Goal: Task Accomplishment & Management: Manage account settings

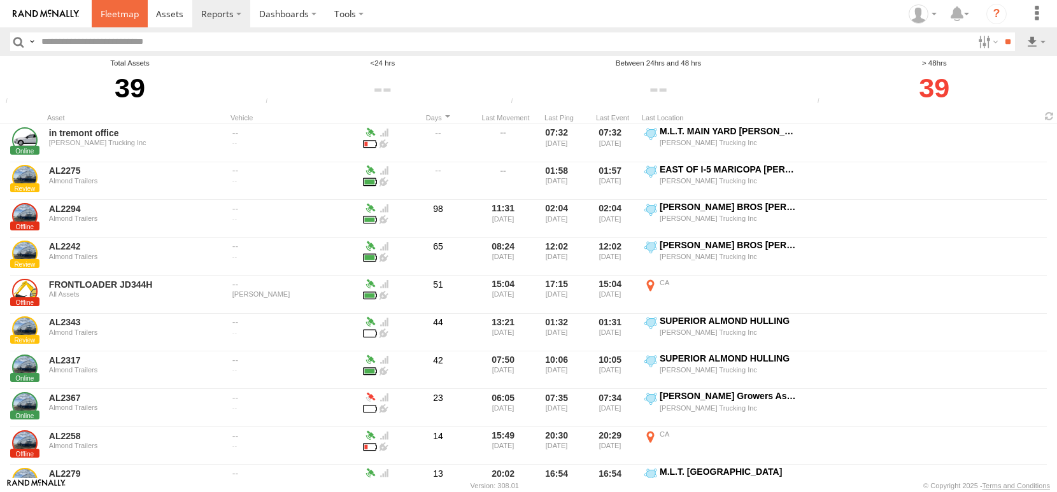
click at [139, 13] on span at bounding box center [120, 14] width 38 height 12
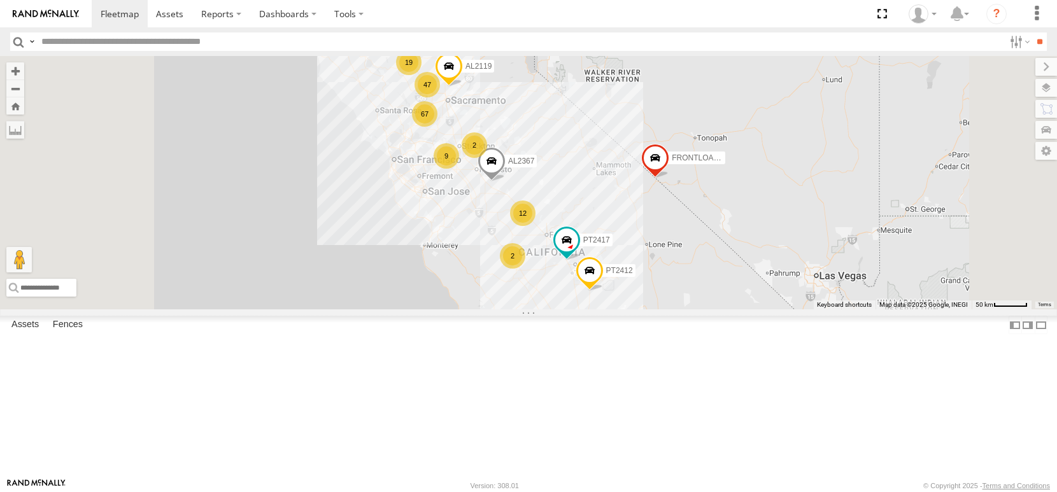
click at [0, 0] on span "Asset" at bounding box center [0, 0] width 0 height 0
click at [0, 0] on div "AL2275" at bounding box center [0, 0] width 0 height 0
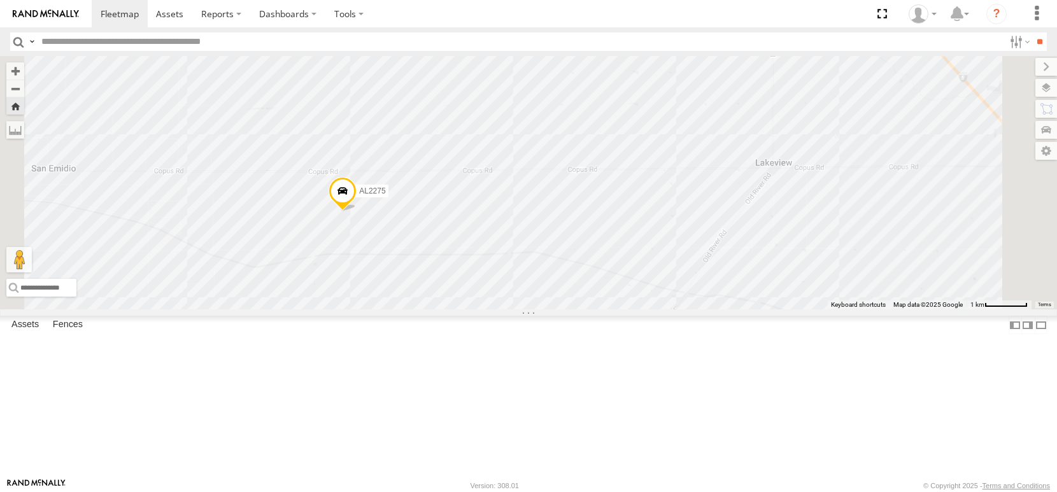
click at [477, 299] on div "AL2275" at bounding box center [528, 182] width 1057 height 253
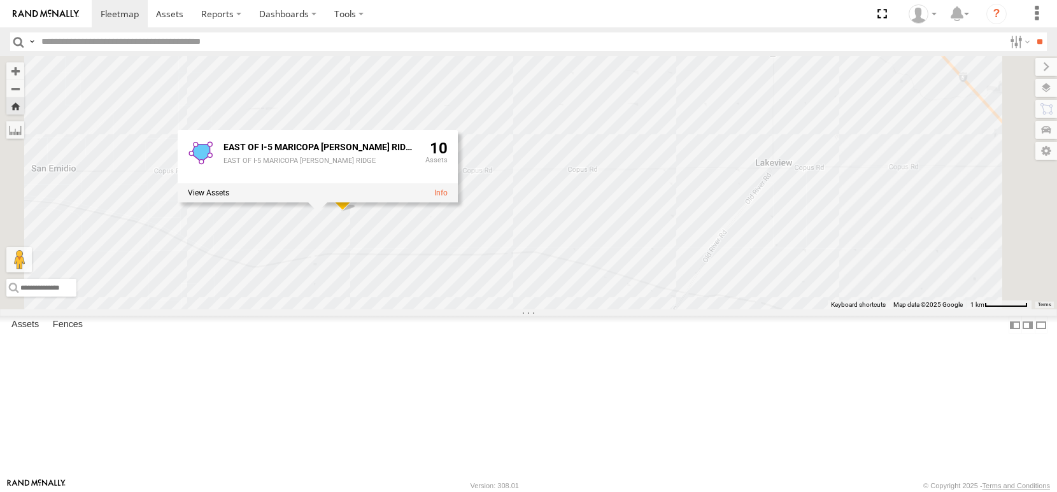
click at [418, 299] on div "AL2275 EAST OF I-5 MARICOPA WHEELER RIDGE EAST OF I-5 MARICOPA WHEELER RIDGE 10" at bounding box center [528, 182] width 1057 height 253
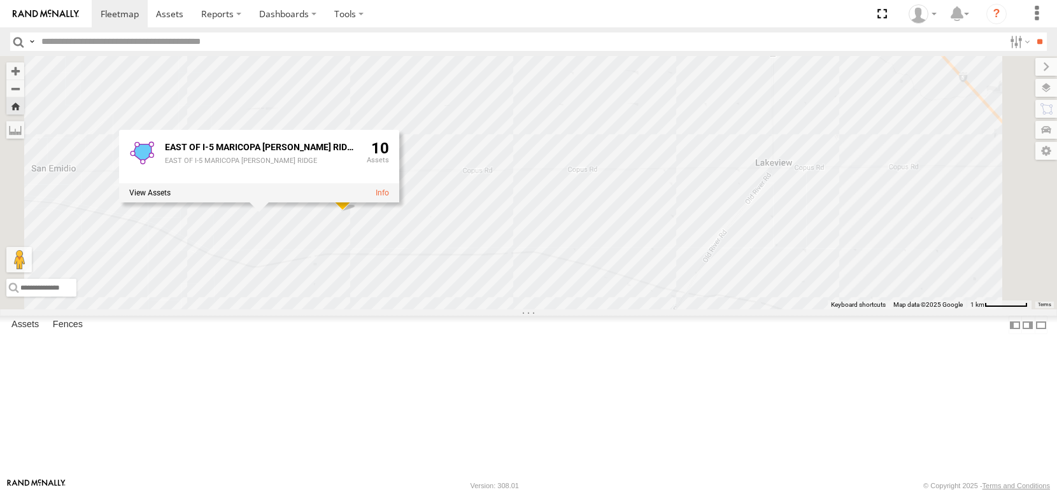
click at [357, 211] on span at bounding box center [343, 194] width 28 height 34
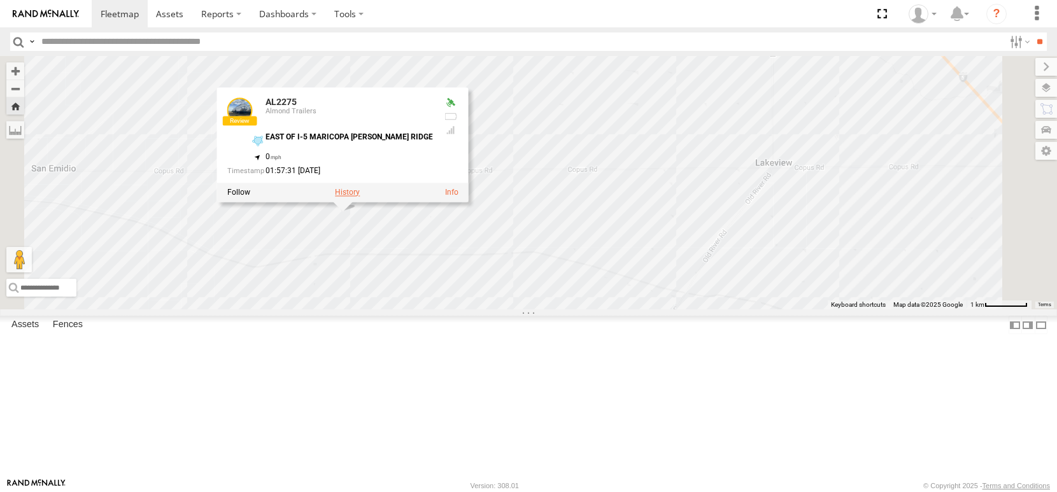
click at [360, 197] on label at bounding box center [347, 192] width 25 height 9
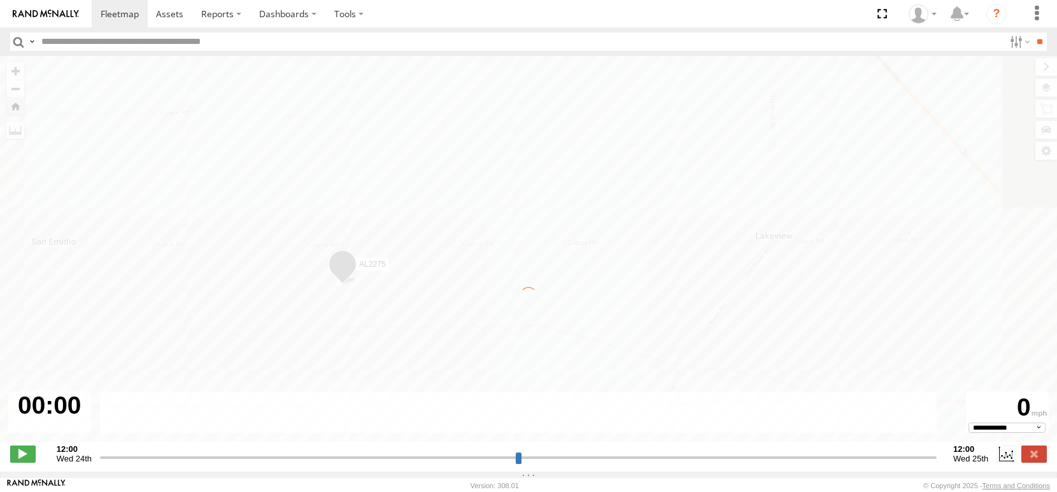
type input "**********"
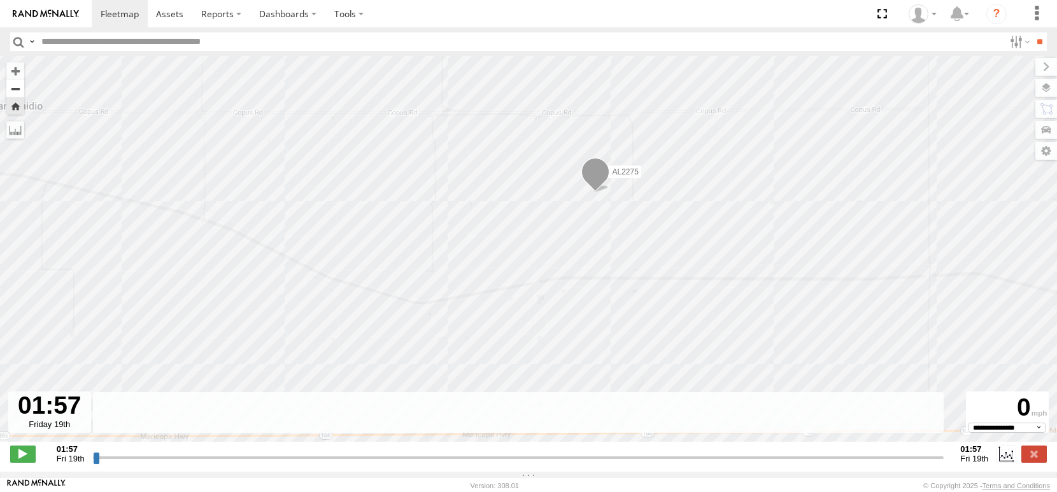
click at [19, 95] on button "Zoom out" at bounding box center [15, 89] width 18 height 18
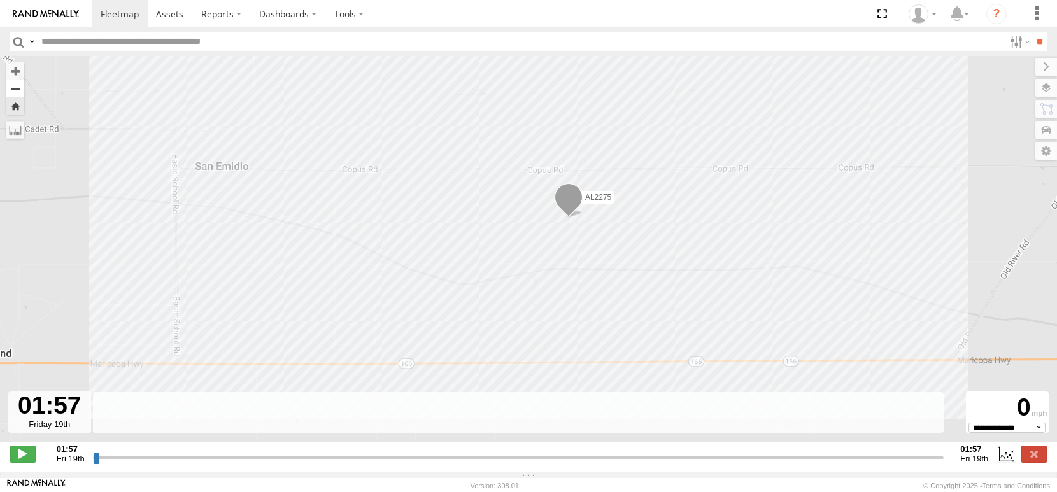
click at [19, 95] on button "Zoom out" at bounding box center [15, 89] width 18 height 18
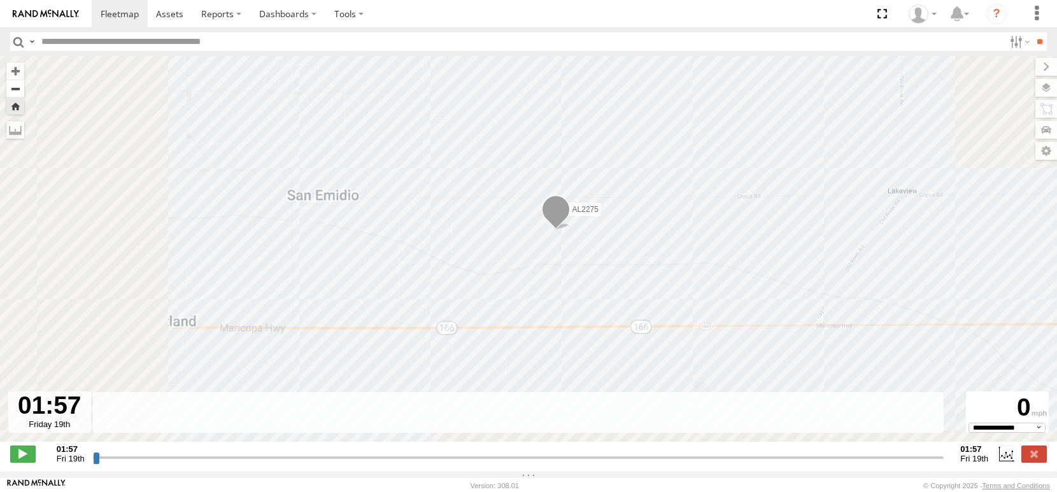
click at [19, 95] on button "Zoom out" at bounding box center [15, 89] width 18 height 18
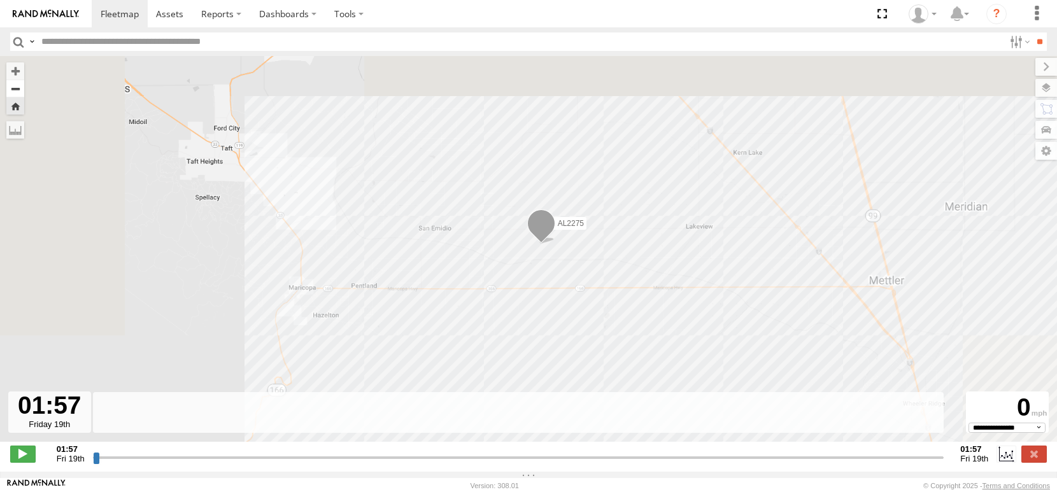
click at [19, 95] on button "Zoom out" at bounding box center [15, 89] width 18 height 18
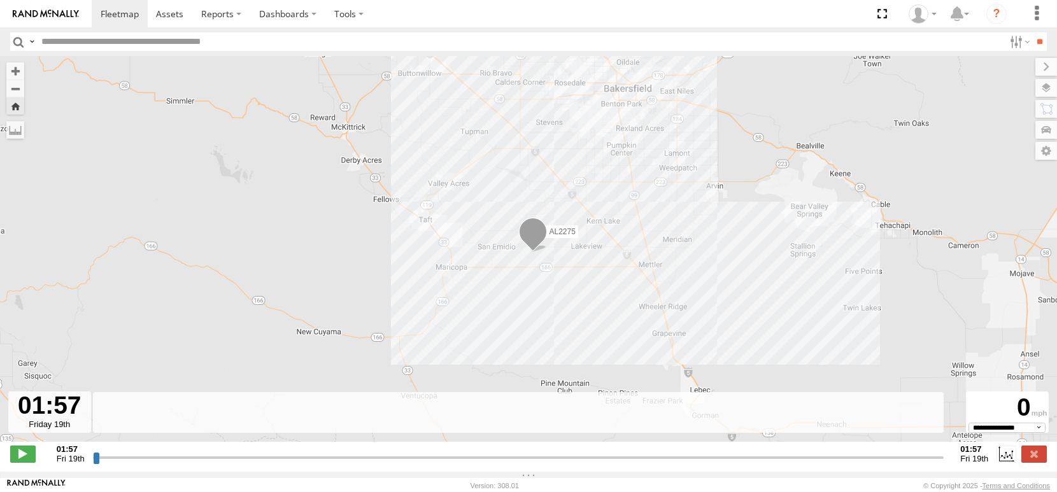
click at [560, 236] on span "AL2275" at bounding box center [563, 231] width 26 height 9
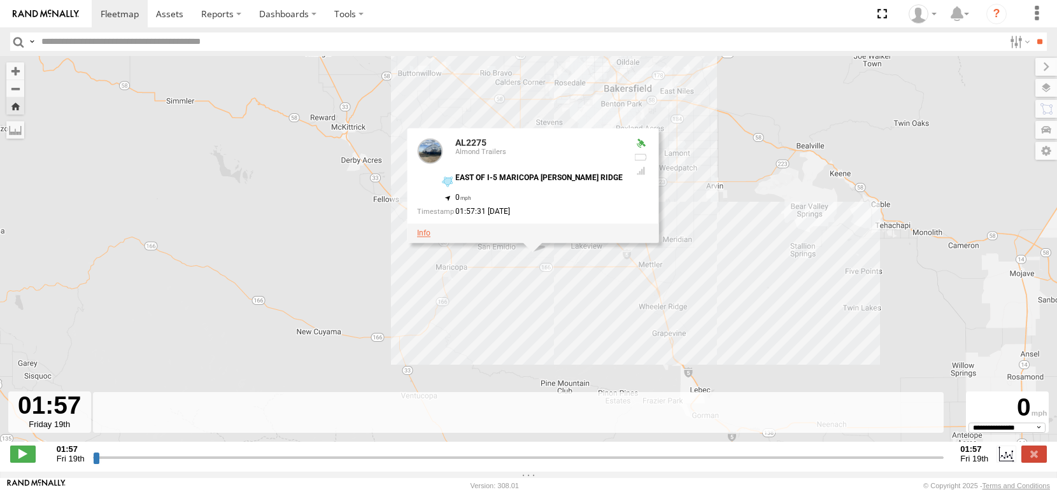
click at [430, 237] on link at bounding box center [423, 233] width 13 height 9
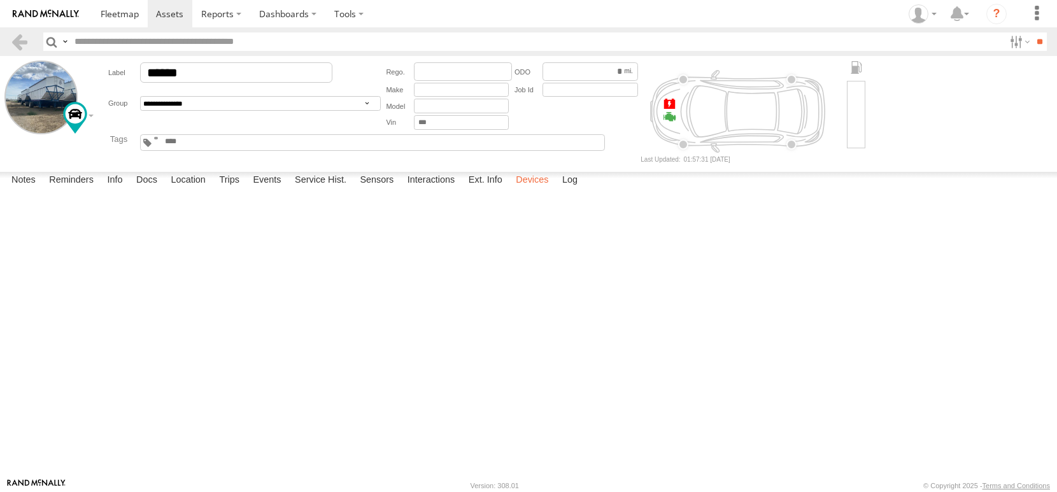
click at [555, 190] on label "Devices" at bounding box center [531, 181] width 45 height 18
click at [509, 190] on label "Ext. Info" at bounding box center [485, 181] width 46 height 18
click at [462, 190] on label "Interactions" at bounding box center [431, 181] width 60 height 18
click at [0, 0] on span at bounding box center [0, 0] width 0 height 0
click at [287, 190] on label "Events" at bounding box center [266, 181] width 41 height 18
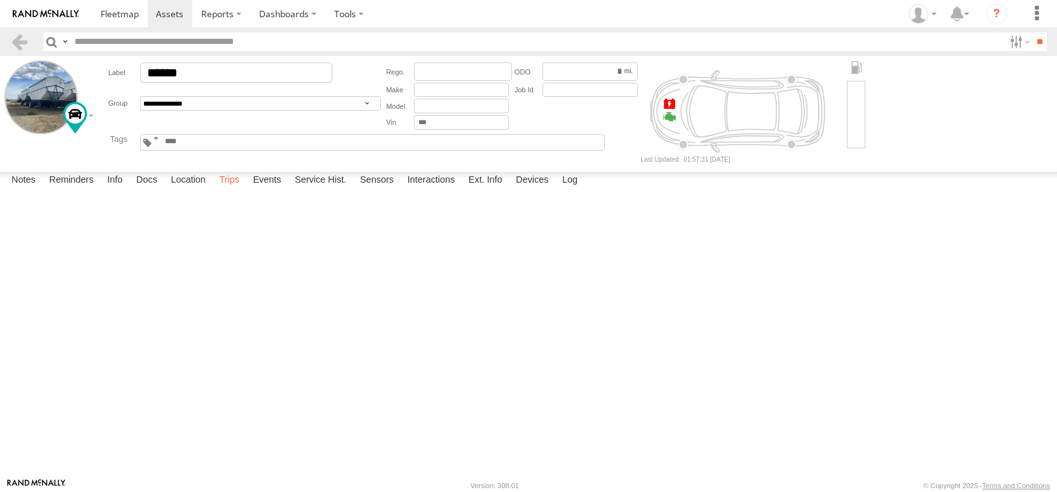
click at [246, 190] on label "Trips" at bounding box center [229, 181] width 33 height 18
click at [212, 190] on label "Location" at bounding box center [188, 181] width 48 height 18
click at [372, 14] on label at bounding box center [348, 13] width 47 height 27
click at [325, 11] on label "Dashboards" at bounding box center [287, 13] width 75 height 27
click at [129, 190] on label "Info" at bounding box center [115, 181] width 28 height 18
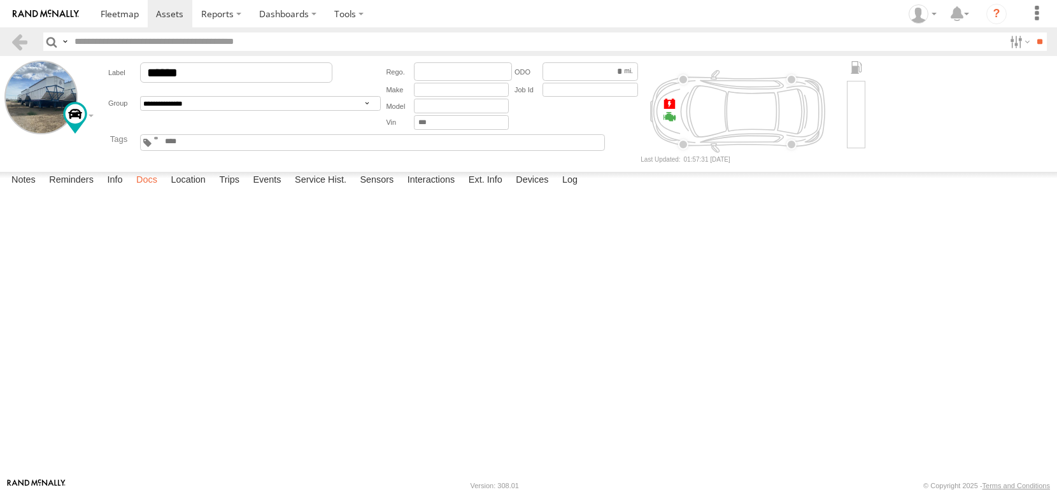
click at [164, 190] on label "Docs" at bounding box center [147, 181] width 34 height 18
click at [129, 190] on label "Info" at bounding box center [115, 181] width 28 height 18
click at [0, 0] on span at bounding box center [0, 0] width 0 height 0
click at [246, 190] on label "Trips" at bounding box center [229, 181] width 33 height 18
click at [287, 190] on label "Events" at bounding box center [266, 181] width 41 height 18
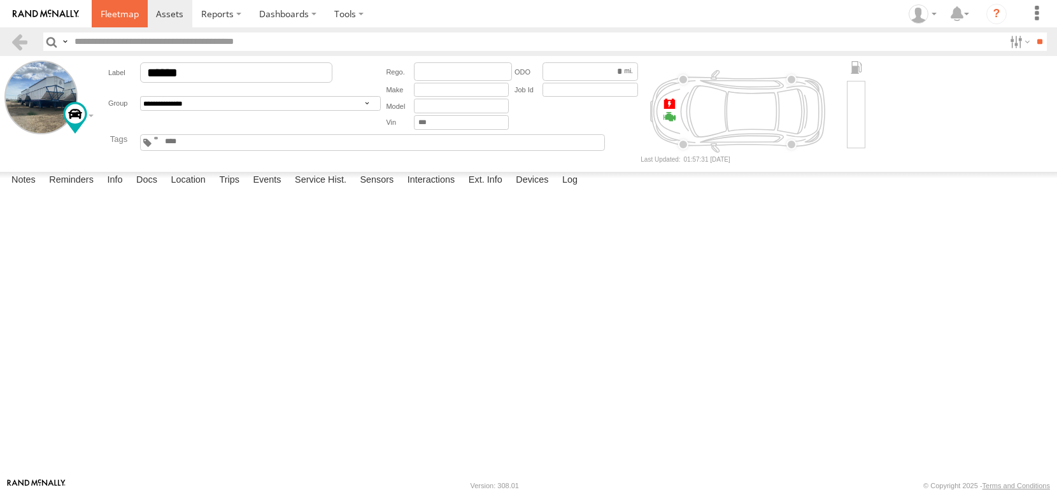
click at [139, 15] on span at bounding box center [120, 14] width 38 height 12
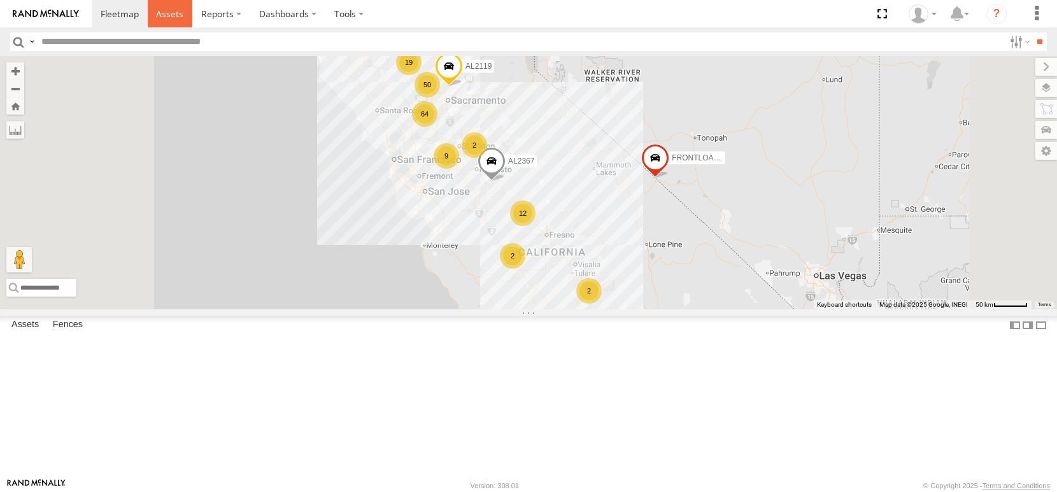
click at [183, 18] on span at bounding box center [169, 14] width 27 height 12
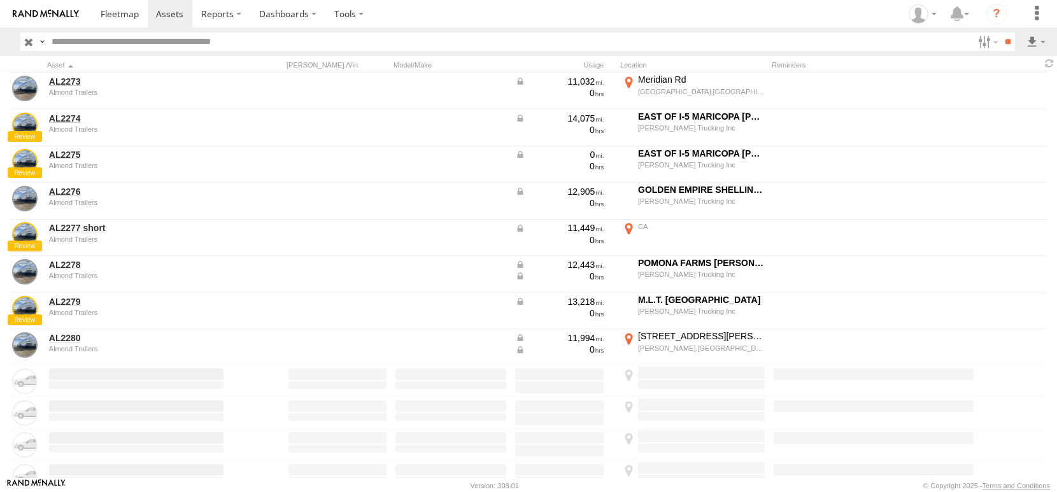
scroll to position [1528, 0]
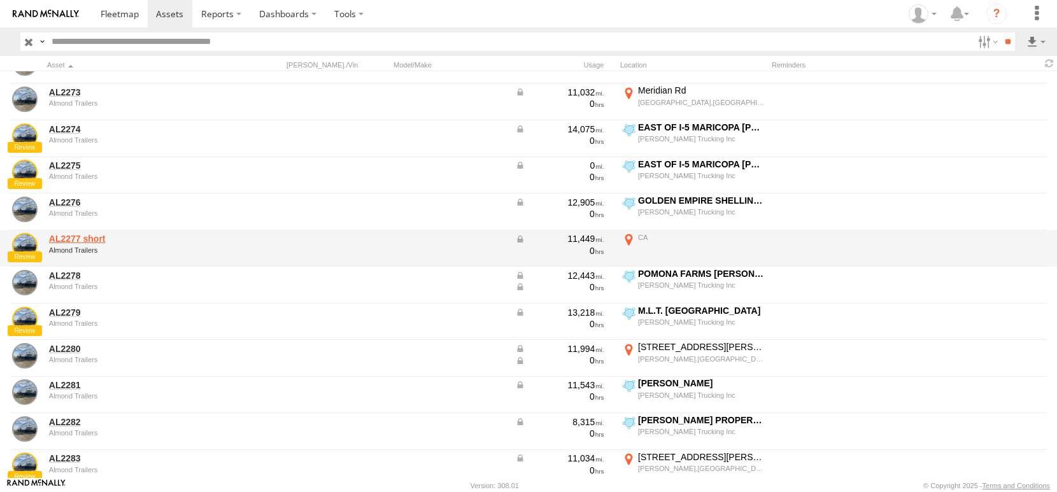
click at [76, 245] on link "AL2277 short" at bounding box center [136, 238] width 174 height 11
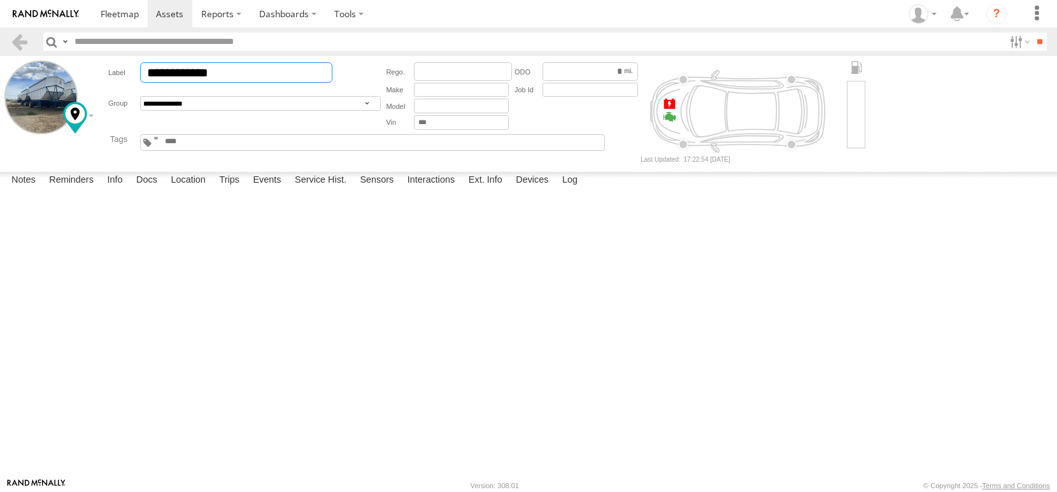
drag, startPoint x: 273, startPoint y: 84, endPoint x: 238, endPoint y: 93, distance: 36.1
click at [238, 83] on input "**********" at bounding box center [236, 72] width 192 height 20
type input "**********"
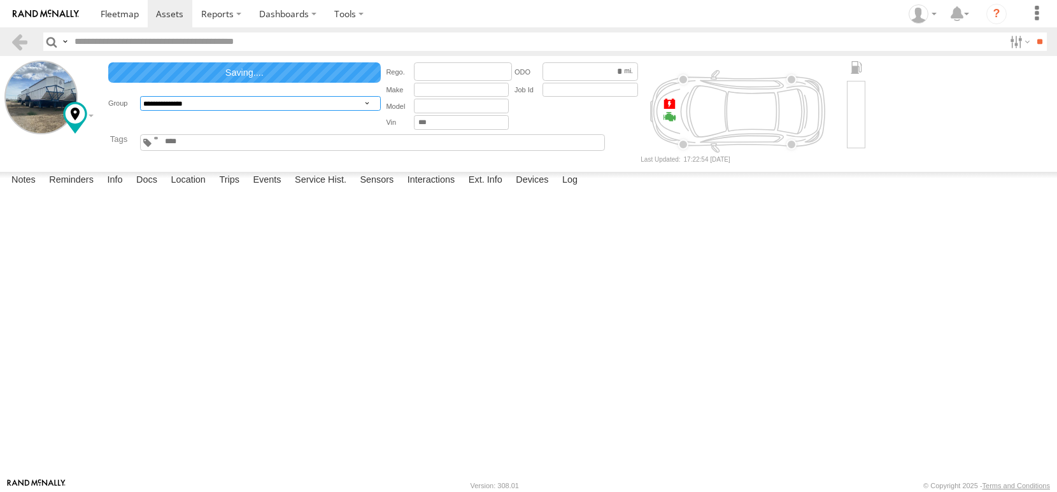
click at [251, 111] on select "**********" at bounding box center [260, 103] width 241 height 15
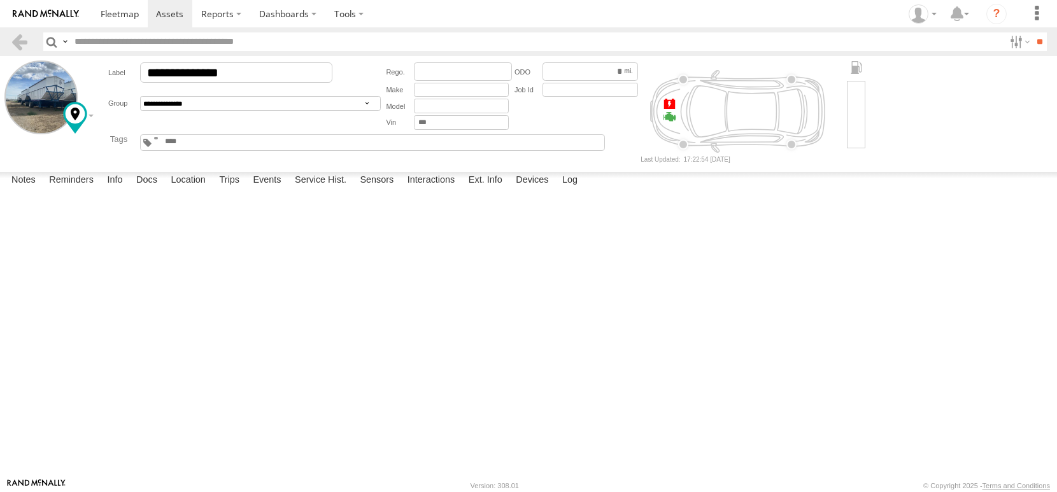
click at [116, 194] on main "**********" at bounding box center [528, 267] width 1057 height 422
click at [25, 48] on link at bounding box center [19, 41] width 18 height 18
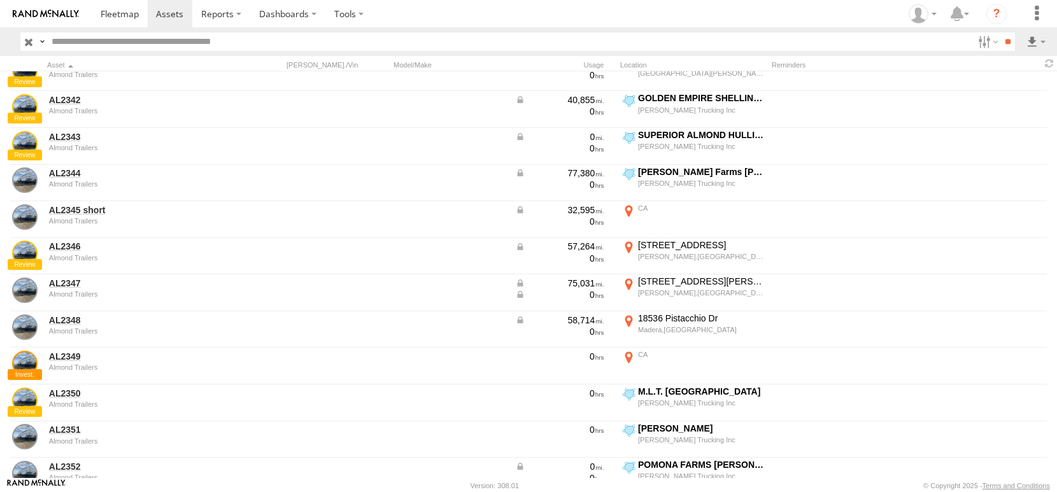
scroll to position [4011, 0]
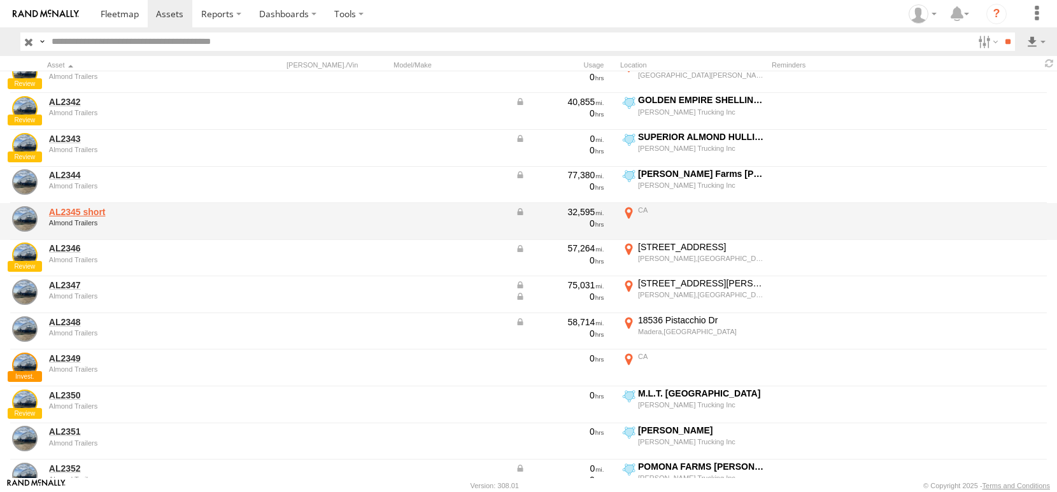
click at [78, 216] on link "AL2345 short" at bounding box center [136, 211] width 174 height 11
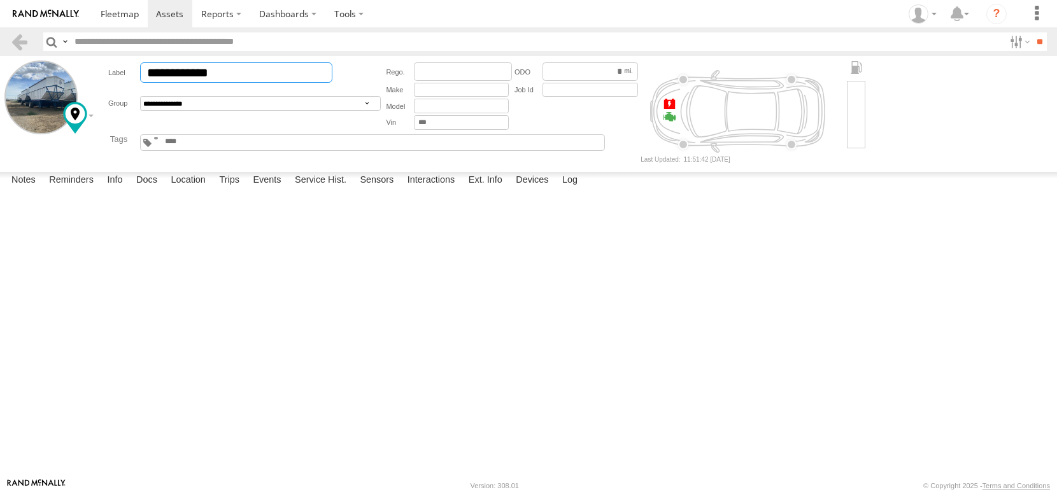
drag, startPoint x: 276, startPoint y: 85, endPoint x: 238, endPoint y: 83, distance: 38.3
click at [238, 83] on input "**********" at bounding box center [236, 72] width 192 height 20
type input "**********"
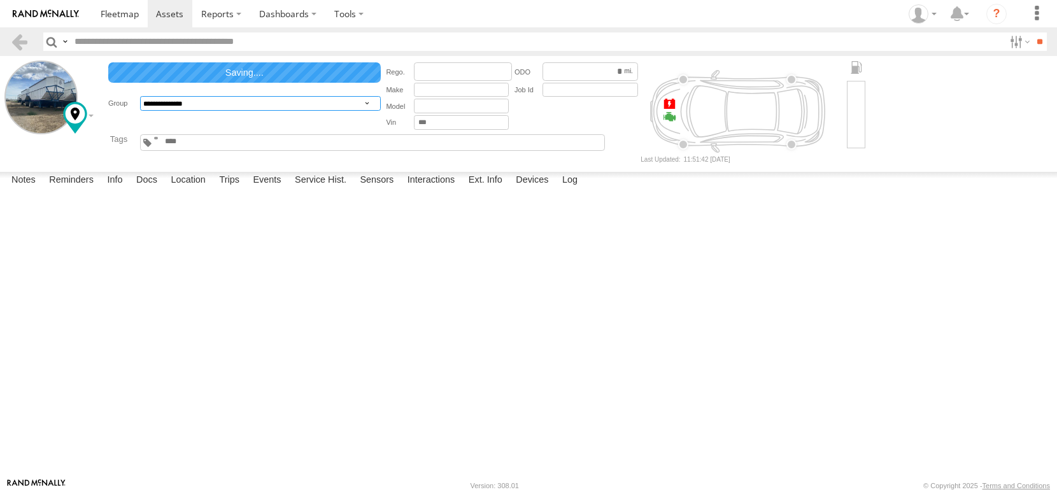
click at [227, 111] on select "**********" at bounding box center [260, 103] width 241 height 15
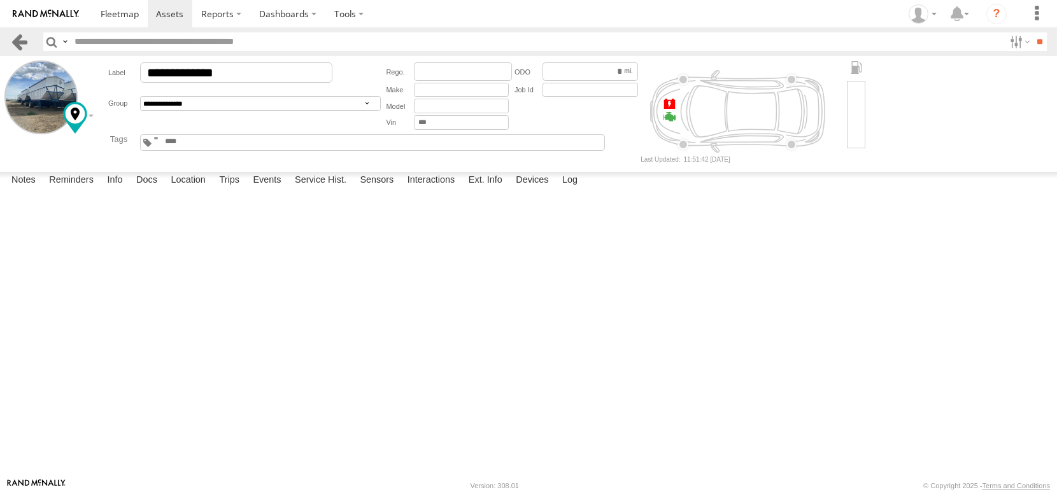
click at [25, 44] on link at bounding box center [19, 41] width 18 height 18
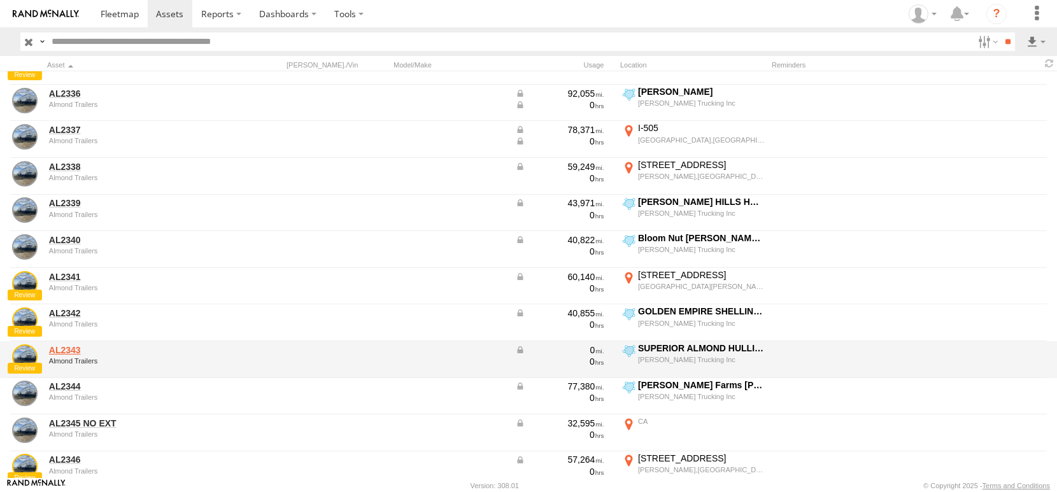
scroll to position [3820, 0]
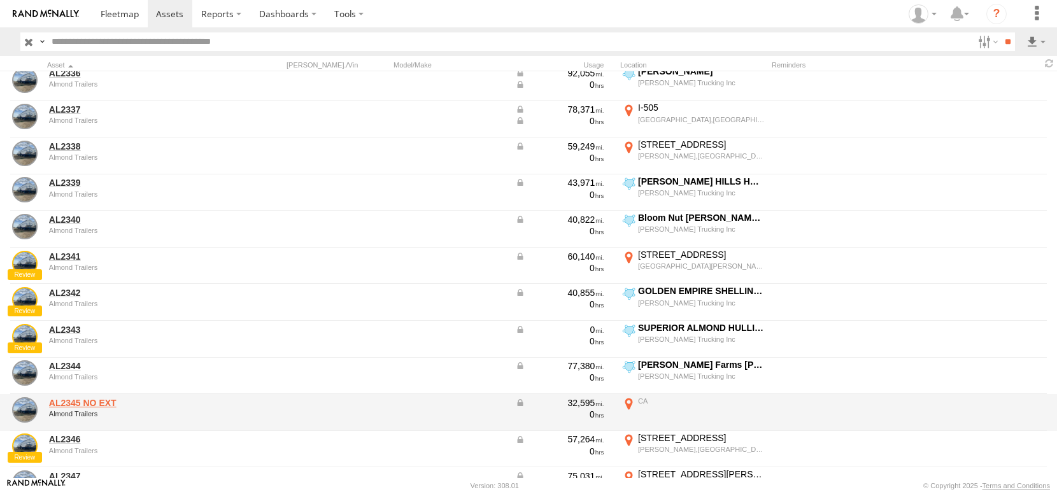
click at [104, 406] on link "AL2345 NO EXT" at bounding box center [136, 402] width 174 height 11
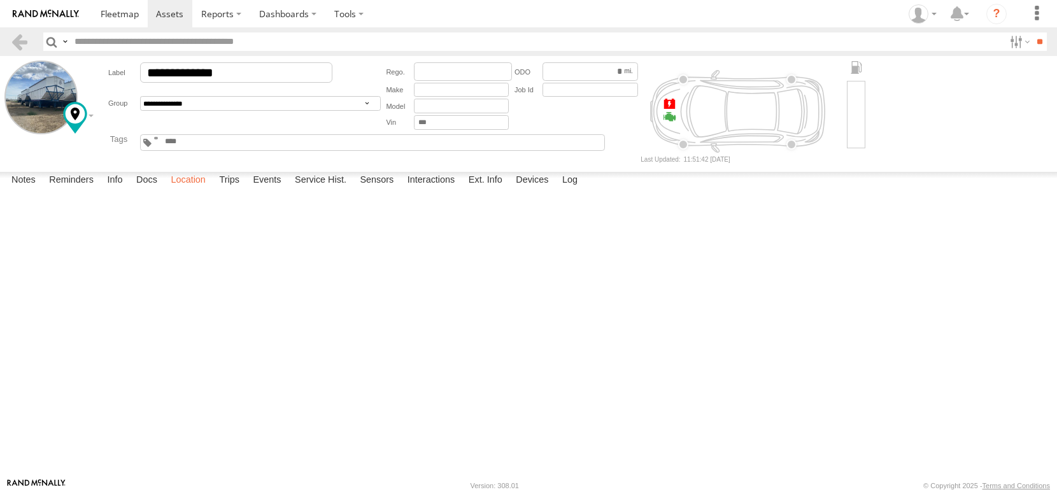
click at [212, 190] on label "Location" at bounding box center [188, 181] width 48 height 18
click at [0, 0] on label at bounding box center [0, 0] width 0 height 0
click at [0, 0] on span "Overlays" at bounding box center [0, 0] width 0 height 0
click at [0, 0] on span "Fences" at bounding box center [0, 0] width 0 height 0
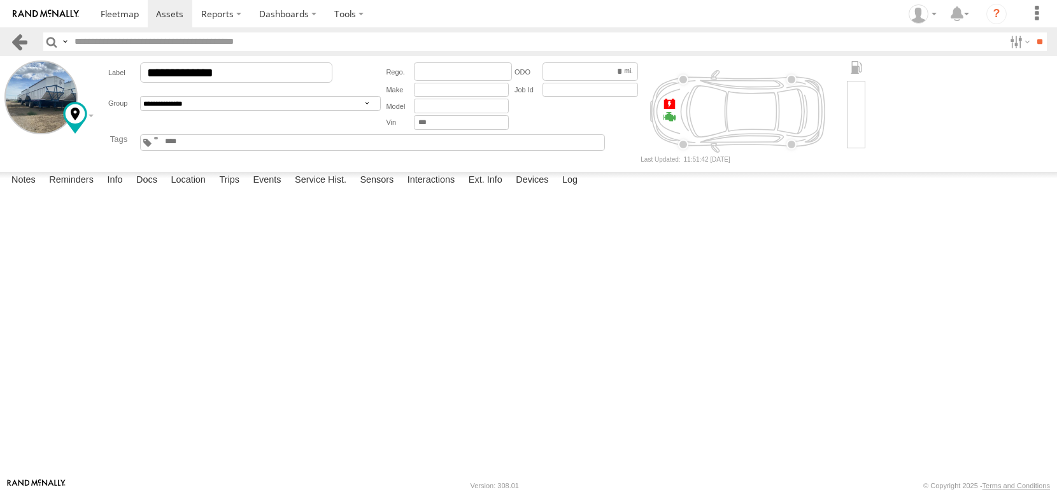
click at [21, 43] on link at bounding box center [19, 41] width 18 height 18
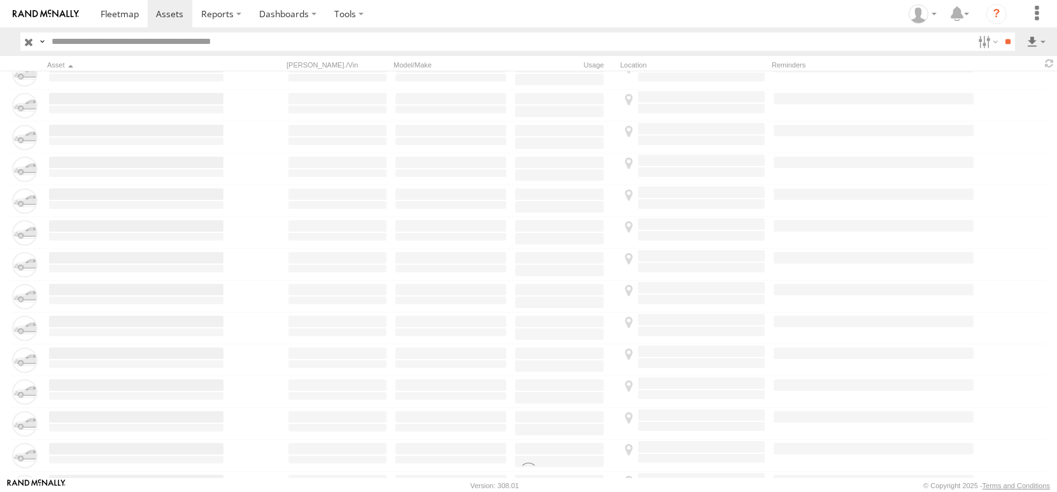
scroll to position [1656, 0]
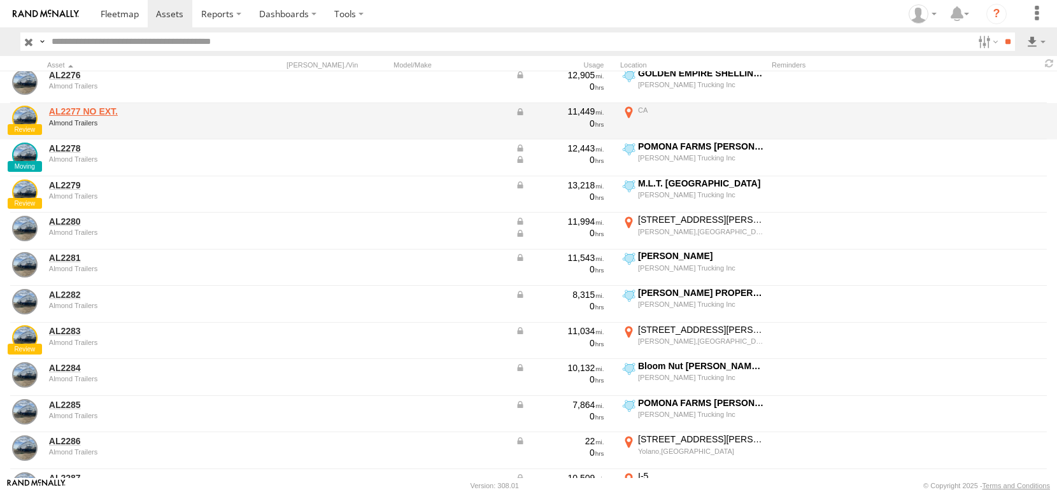
click at [78, 115] on link "AL2277 NO EXT." at bounding box center [136, 111] width 174 height 11
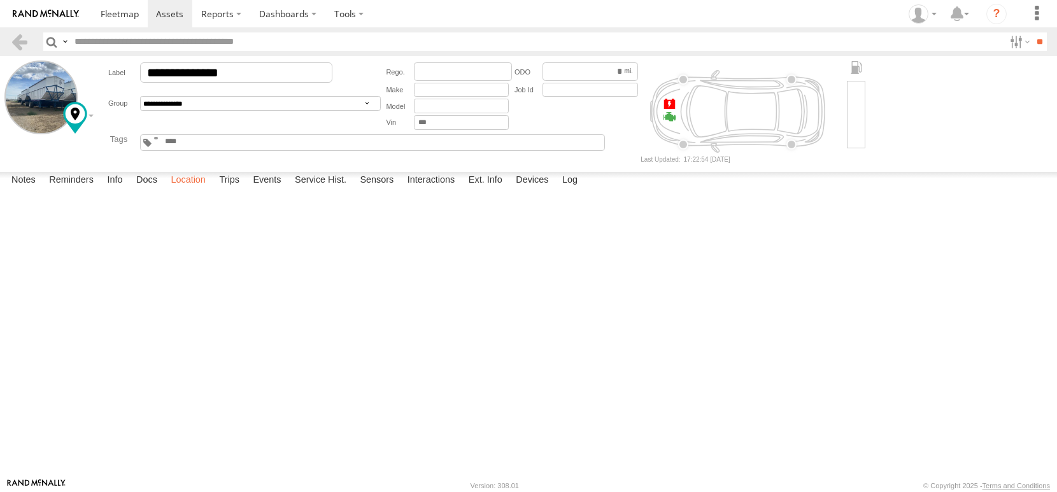
click at [212, 190] on label "Location" at bounding box center [188, 181] width 48 height 18
click at [0, 0] on span at bounding box center [0, 0] width 0 height 0
click at [139, 18] on span at bounding box center [120, 14] width 38 height 12
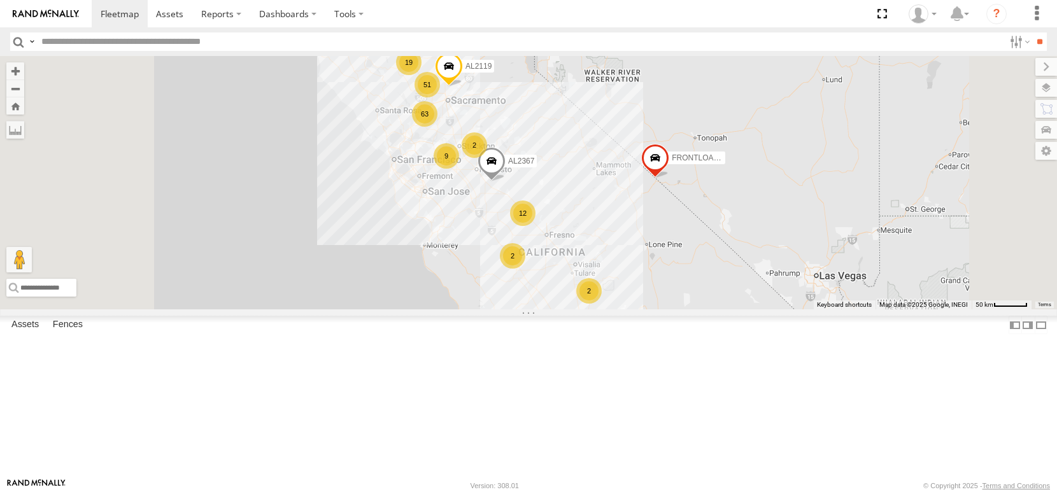
scroll to position [255, 0]
click at [0, 0] on span "Asset" at bounding box center [0, 0] width 0 height 0
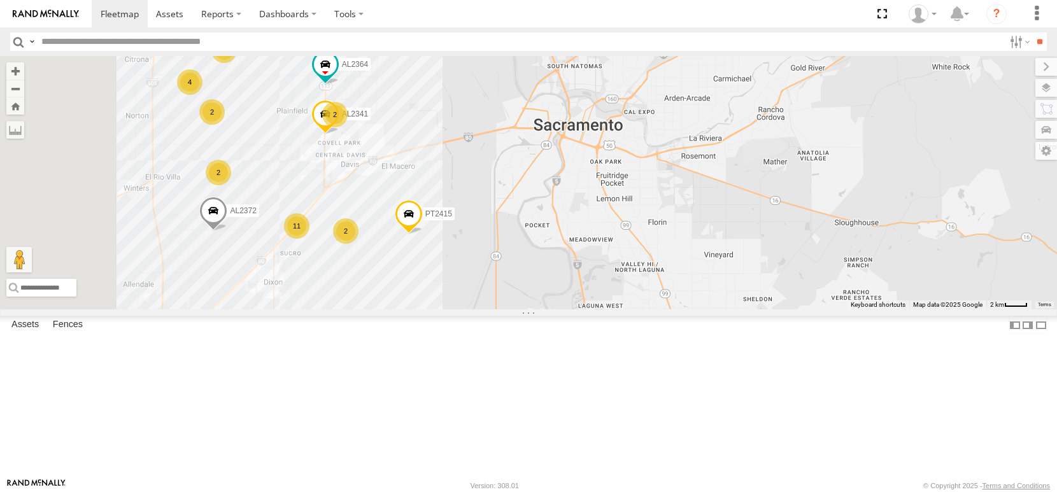
drag, startPoint x: 552, startPoint y: 227, endPoint x: 599, endPoint y: 170, distance: 73.8
click at [566, 153] on div "AL2367 FRONTLOADER JD344H PT2430 AL2119 2 4 31 2 11 PT2415 4 2 2 AL2364 AL2341 …" at bounding box center [528, 182] width 1057 height 253
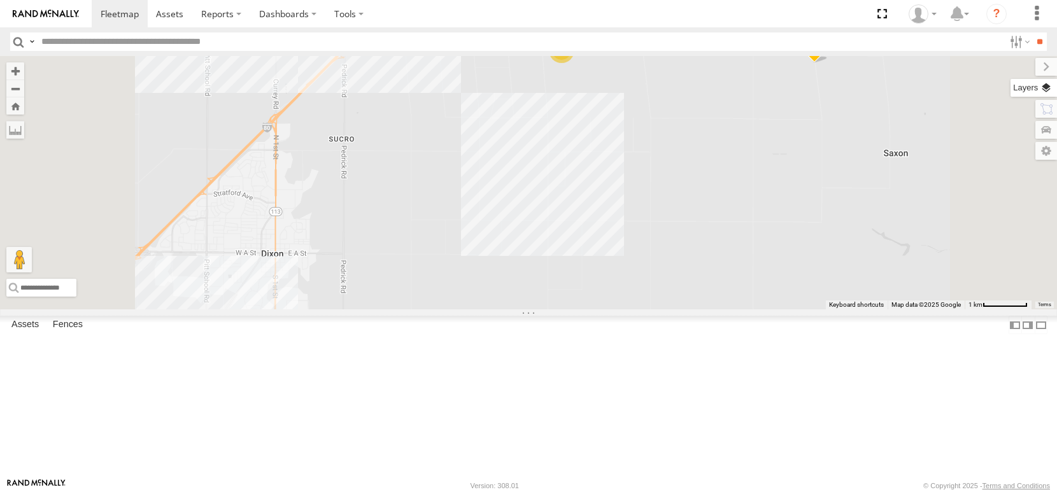
click at [1042, 92] on label at bounding box center [1034, 88] width 46 height 18
click at [0, 0] on span "Basemaps" at bounding box center [0, 0] width 0 height 0
click at [0, 0] on span "Satellite + Roadmap" at bounding box center [0, 0] width 0 height 0
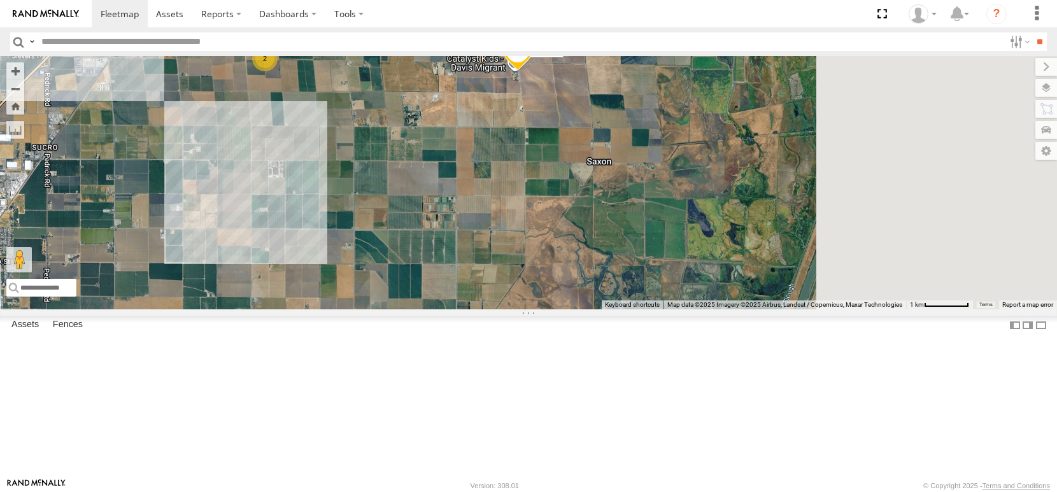
drag, startPoint x: 776, startPoint y: 216, endPoint x: 469, endPoint y: 237, distance: 308.3
click at [469, 237] on div "AL2367 FRONTLOADER JD344H PT2430 AL2119 PT2415 AL2364 AL2341 AL2372 PT2426 AL23…" at bounding box center [528, 182] width 1057 height 253
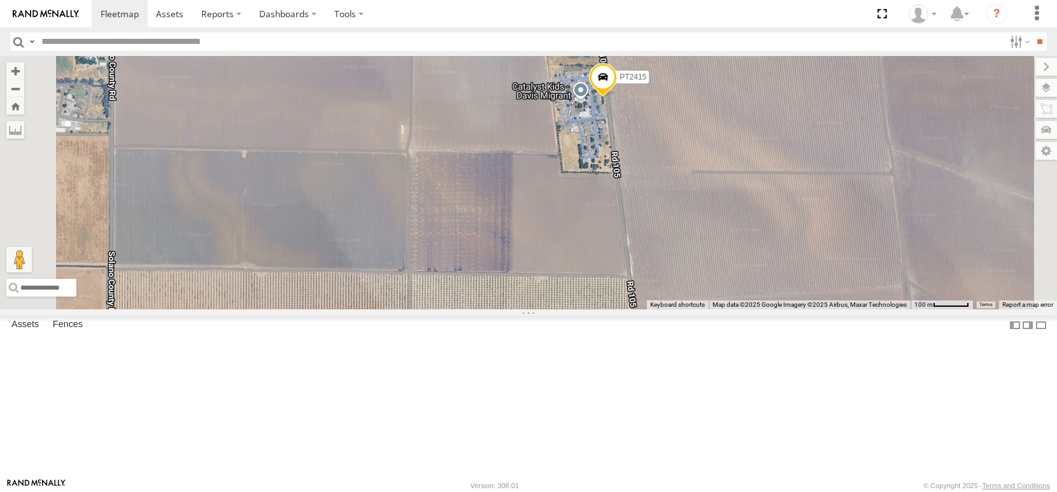
click at [617, 98] on span at bounding box center [603, 81] width 28 height 34
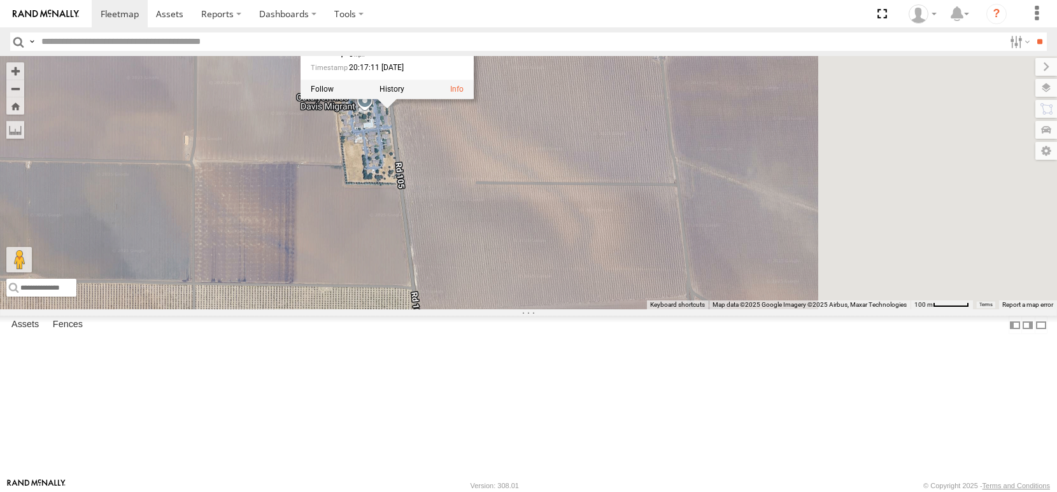
drag, startPoint x: 692, startPoint y: 263, endPoint x: 474, endPoint y: 274, distance: 218.0
click at [474, 274] on div "AL2367 FRONTLOADER JD344H PT2430 AL2119 PT2415 AL2364 AL2341 AL2372 PT2426 AL23…" at bounding box center [528, 182] width 1057 height 253
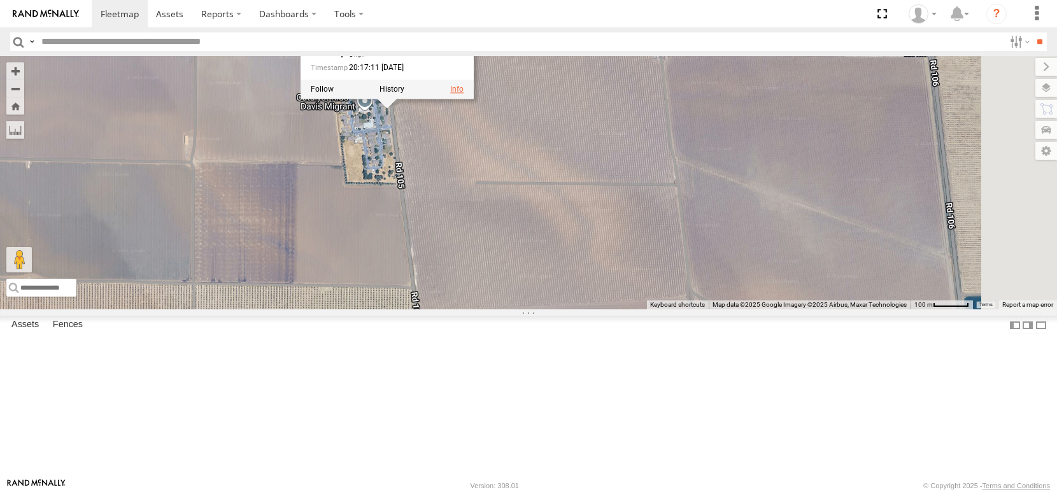
click at [464, 94] on link at bounding box center [456, 89] width 13 height 9
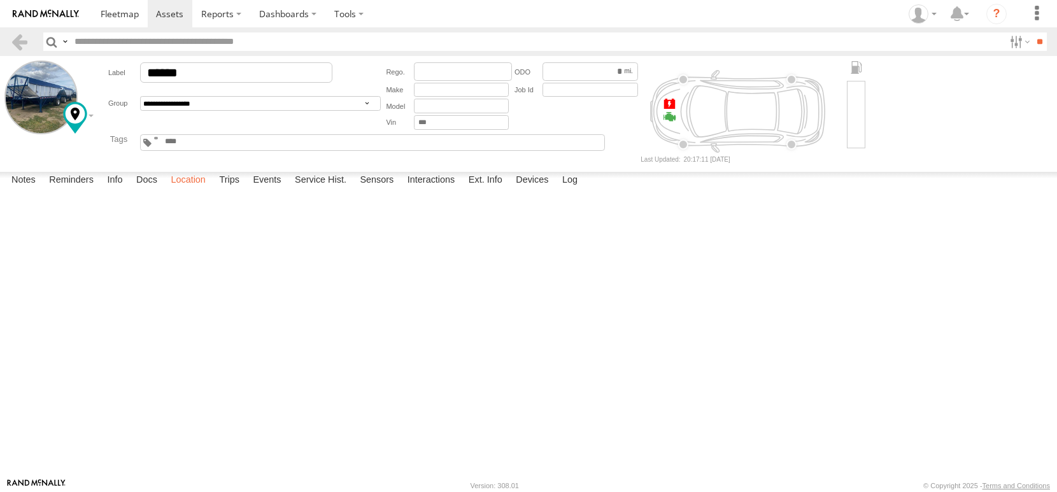
click at [212, 190] on label "Location" at bounding box center [188, 181] width 48 height 18
click at [555, 190] on label "Devices" at bounding box center [531, 181] width 45 height 18
click at [0, 0] on span at bounding box center [0, 0] width 0 height 0
click at [584, 190] on label "Log" at bounding box center [570, 181] width 28 height 18
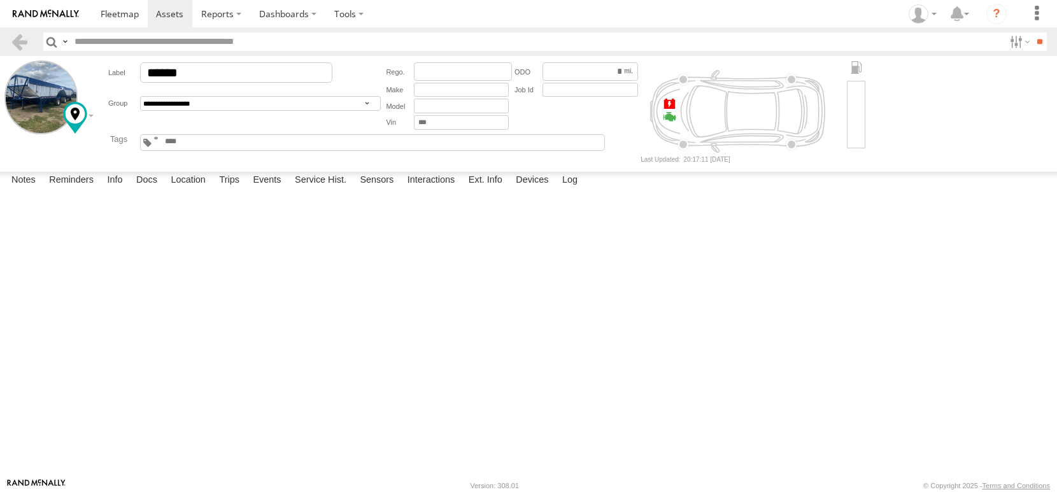
drag, startPoint x: 662, startPoint y: 477, endPoint x: 590, endPoint y: 492, distance: 74.2
drag, startPoint x: 590, startPoint y: 492, endPoint x: 544, endPoint y: 460, distance: 55.7
click at [462, 190] on label "Interactions" at bounding box center [431, 181] width 60 height 18
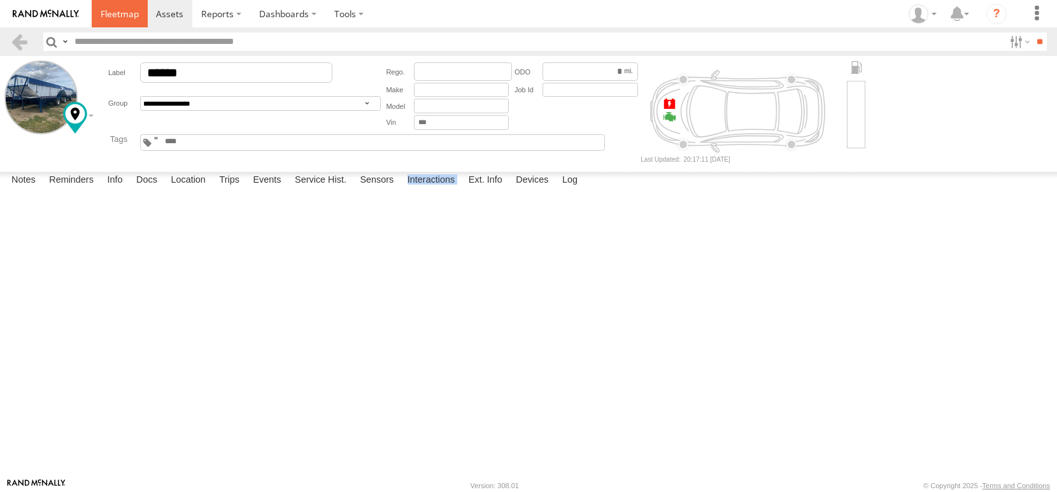
click at [139, 17] on span at bounding box center [120, 14] width 38 height 12
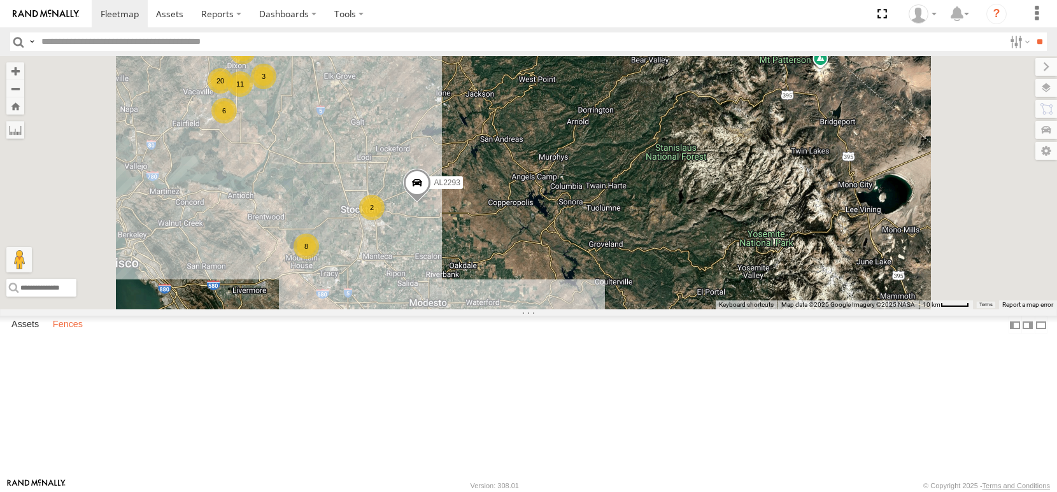
click at [87, 334] on label "Fences" at bounding box center [67, 325] width 43 height 18
click at [0, 0] on link "Fence Mgt" at bounding box center [0, 0] width 0 height 0
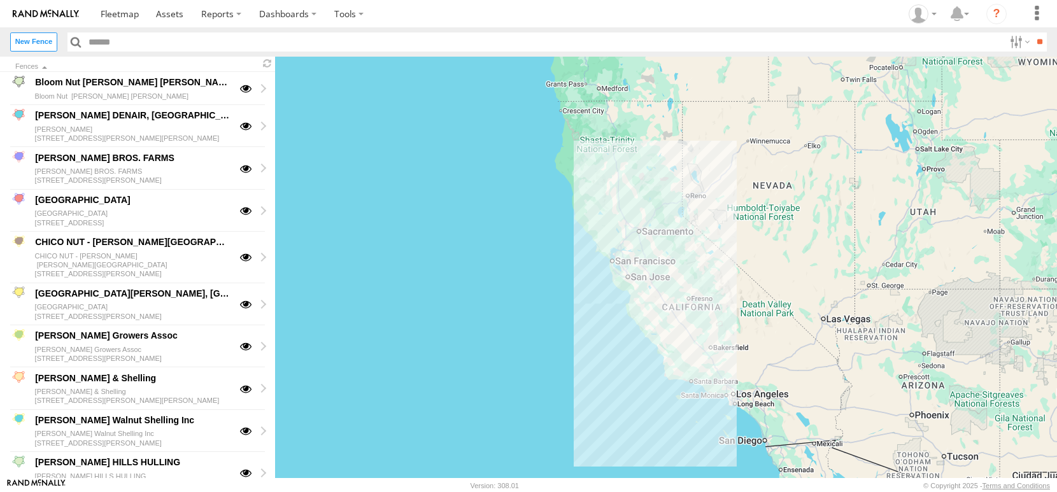
click at [24, 45] on label "New Fence" at bounding box center [33, 41] width 47 height 18
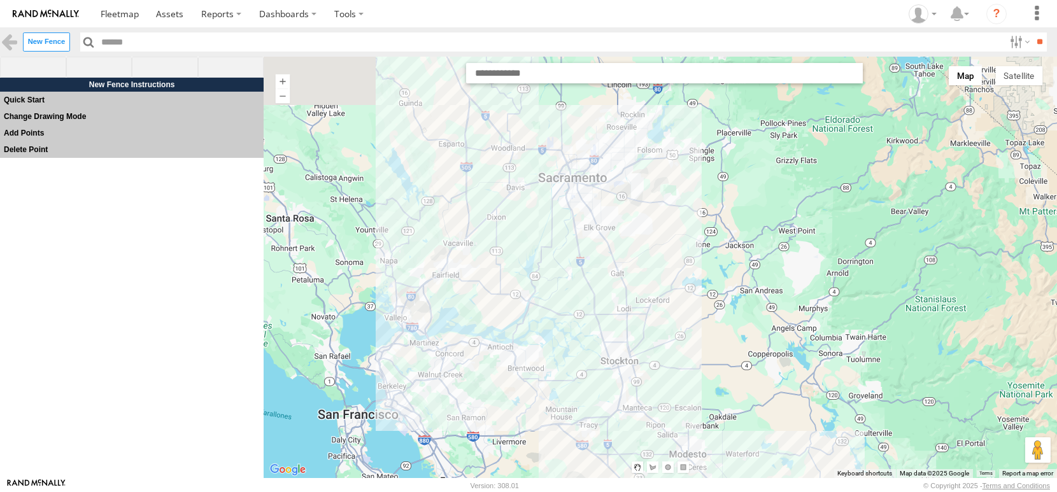
drag, startPoint x: 609, startPoint y: 242, endPoint x: 606, endPoint y: 285, distance: 43.4
click at [606, 285] on div at bounding box center [660, 268] width 793 height 422
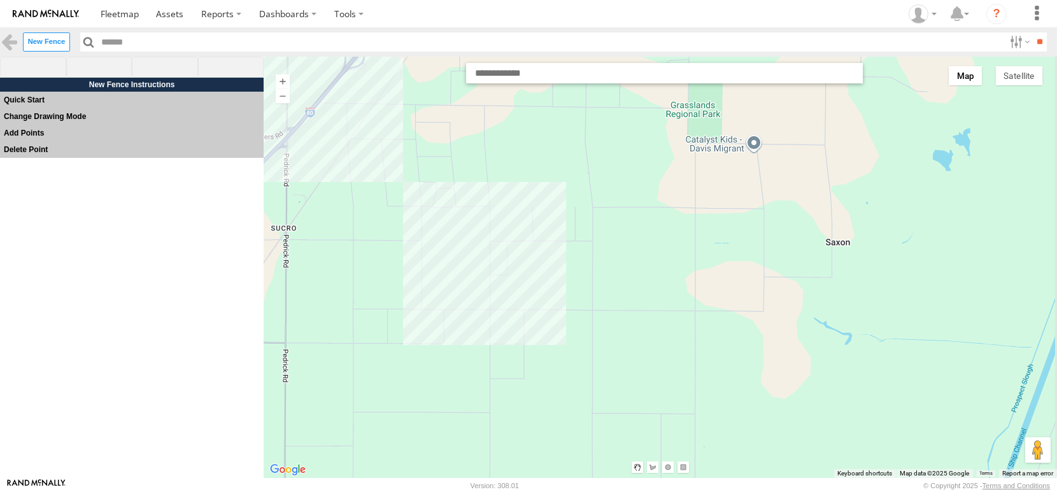
drag, startPoint x: 516, startPoint y: 266, endPoint x: 444, endPoint y: 435, distance: 183.4
click at [437, 445] on div at bounding box center [660, 268] width 793 height 422
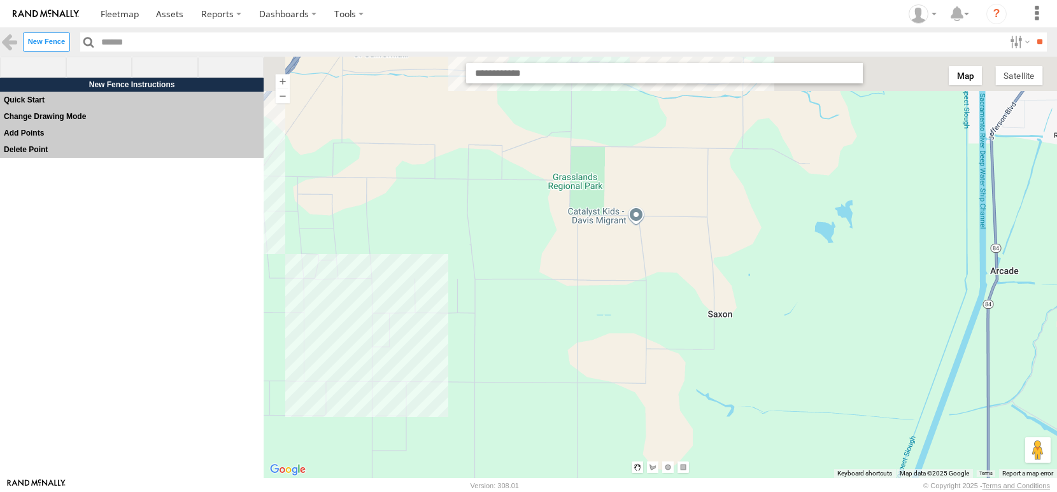
drag, startPoint x: 659, startPoint y: 299, endPoint x: 534, endPoint y: 372, distance: 144.7
click at [536, 378] on div at bounding box center [660, 268] width 793 height 422
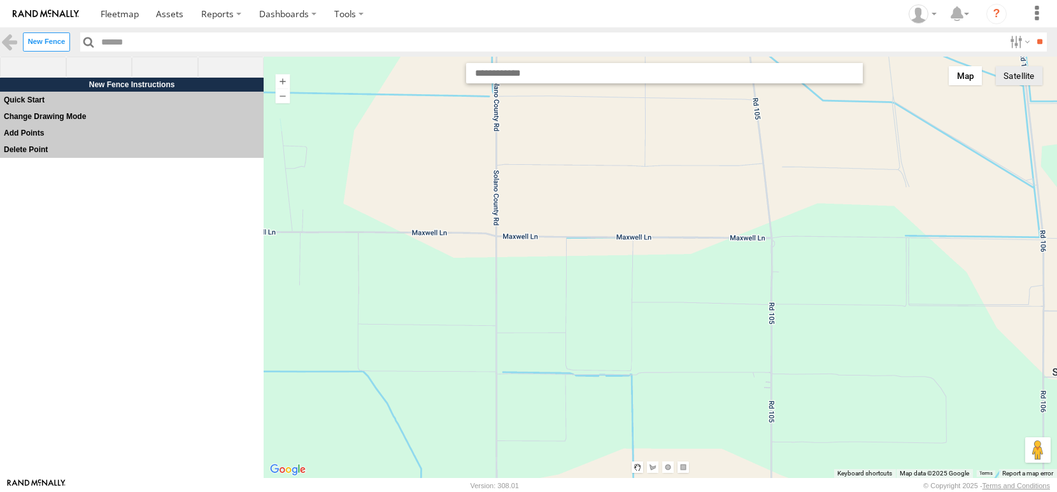
click at [1022, 82] on button "Satellite" at bounding box center [1018, 75] width 47 height 19
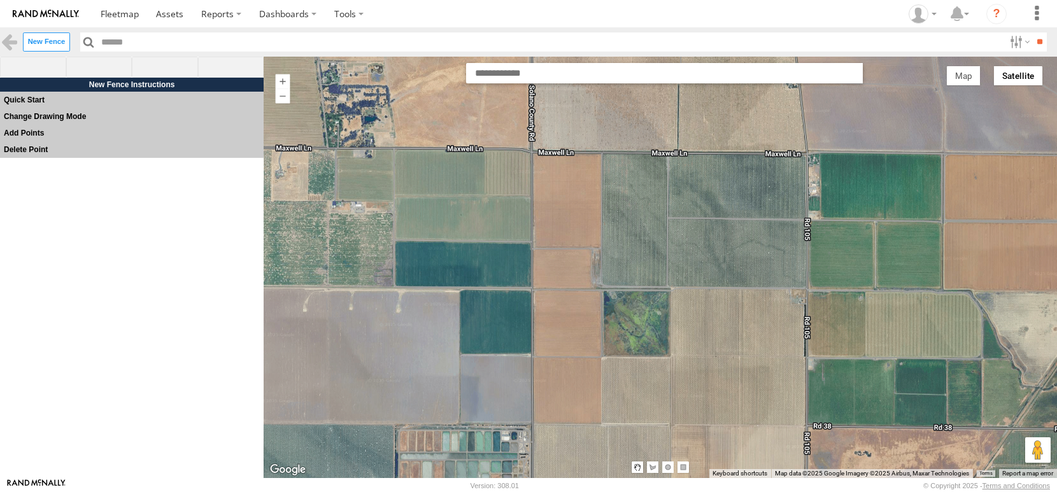
drag, startPoint x: 608, startPoint y: 393, endPoint x: 658, endPoint y: 213, distance: 186.5
click at [658, 213] on div at bounding box center [660, 268] width 793 height 422
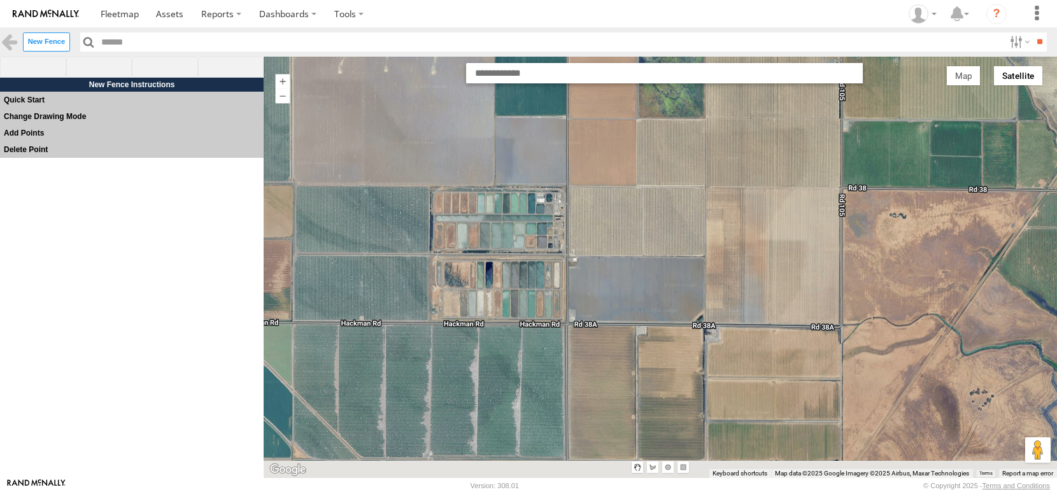
drag, startPoint x: 643, startPoint y: 353, endPoint x: 666, endPoint y: 196, distance: 158.9
click at [666, 199] on div at bounding box center [660, 268] width 793 height 422
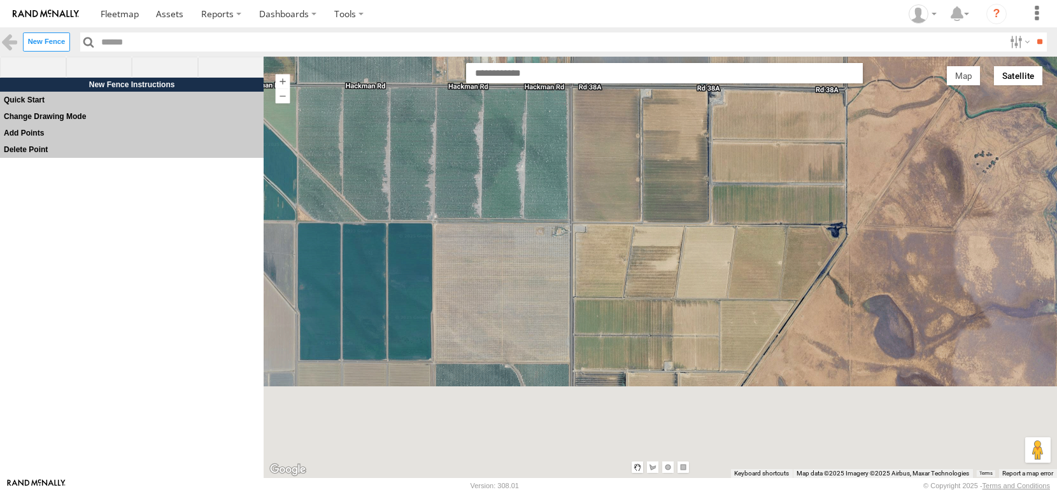
drag, startPoint x: 672, startPoint y: 331, endPoint x: 663, endPoint y: 174, distance: 156.9
click at [663, 174] on div at bounding box center [660, 268] width 793 height 422
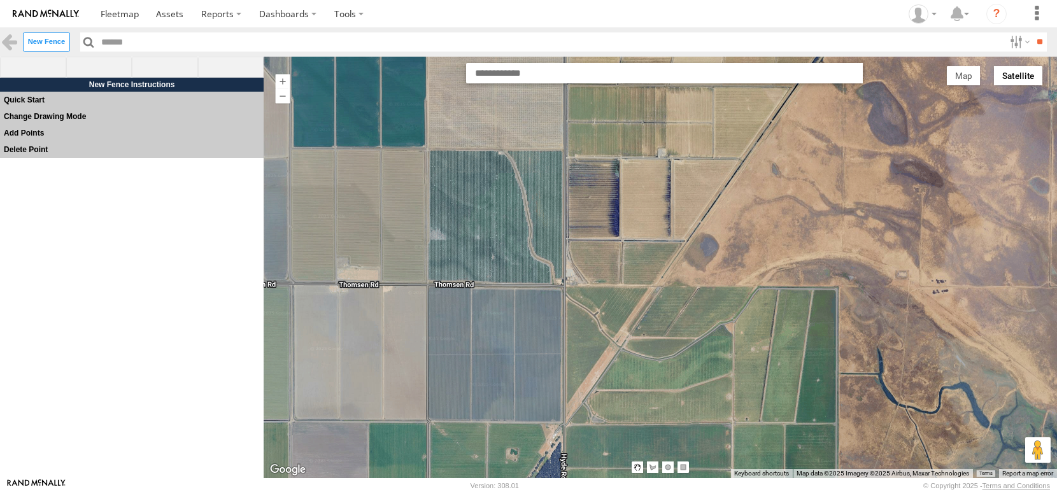
drag, startPoint x: 628, startPoint y: 364, endPoint x: 620, endPoint y: 220, distance: 144.1
click at [620, 220] on div at bounding box center [660, 268] width 793 height 422
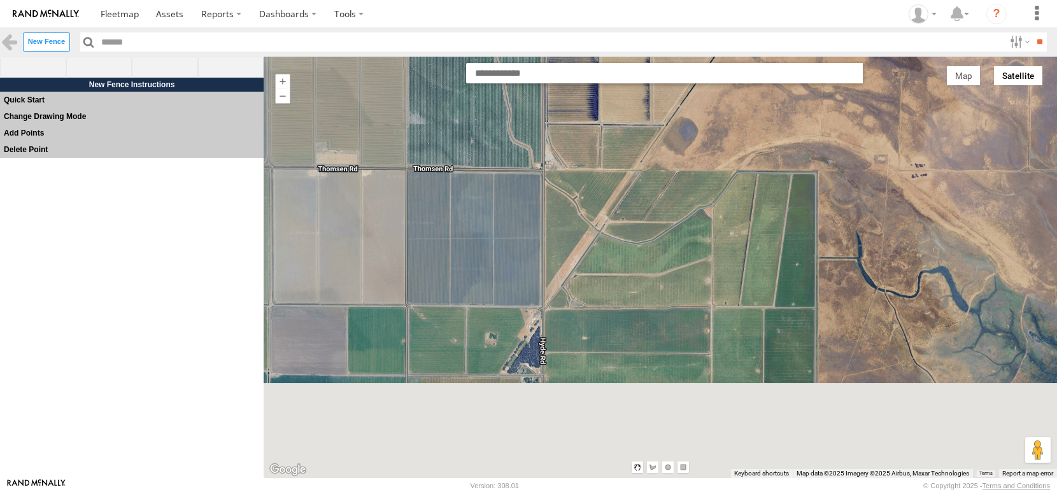
drag, startPoint x: 592, startPoint y: 260, endPoint x: 565, endPoint y: 177, distance: 87.4
click at [565, 177] on div at bounding box center [660, 268] width 793 height 422
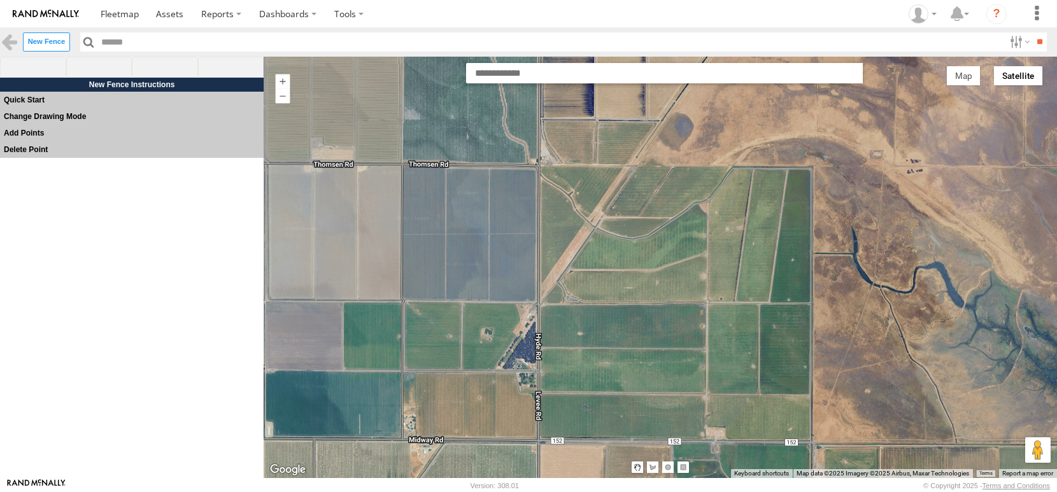
drag, startPoint x: 560, startPoint y: 282, endPoint x: 606, endPoint y: 385, distance: 112.9
click at [606, 385] on div at bounding box center [660, 268] width 793 height 422
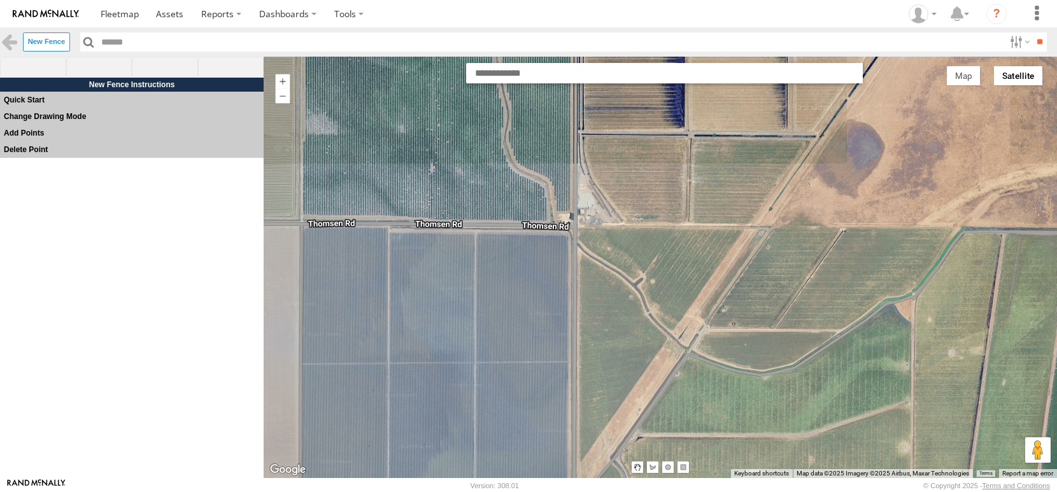
drag, startPoint x: 564, startPoint y: 238, endPoint x: 553, endPoint y: 415, distance: 178.0
click at [553, 415] on div at bounding box center [660, 268] width 793 height 422
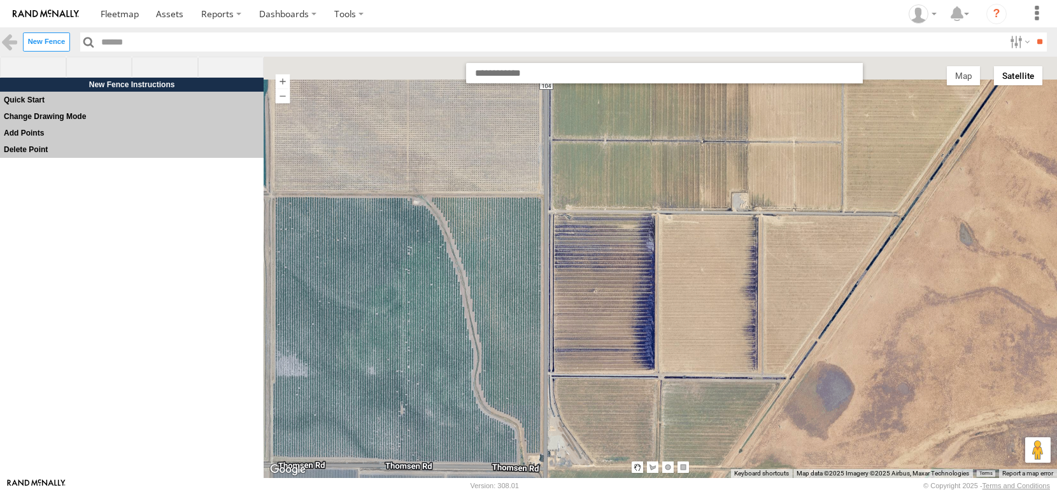
drag, startPoint x: 570, startPoint y: 263, endPoint x: 550, endPoint y: 423, distance: 161.7
click at [550, 423] on div at bounding box center [660, 268] width 793 height 422
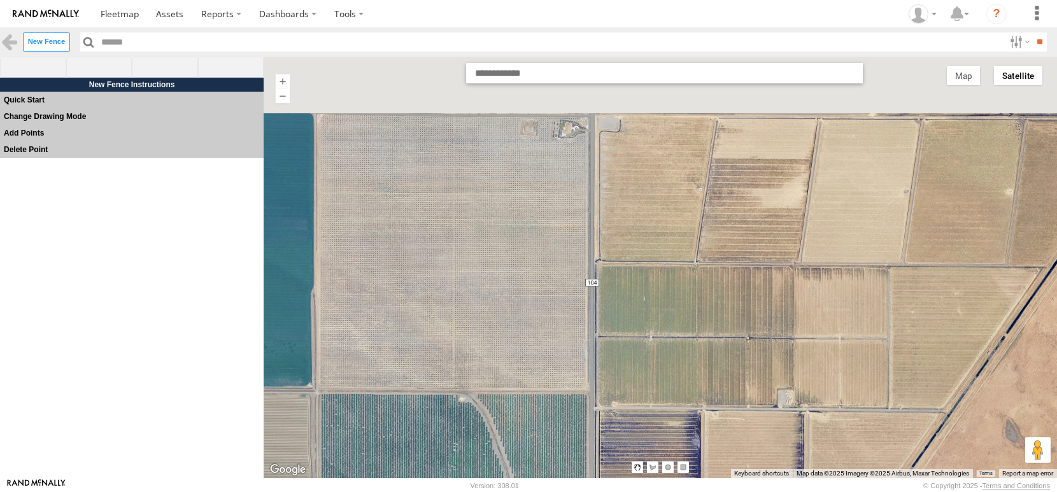
drag, startPoint x: 560, startPoint y: 287, endPoint x: 601, endPoint y: 460, distance: 177.9
click at [601, 460] on div at bounding box center [660, 268] width 793 height 422
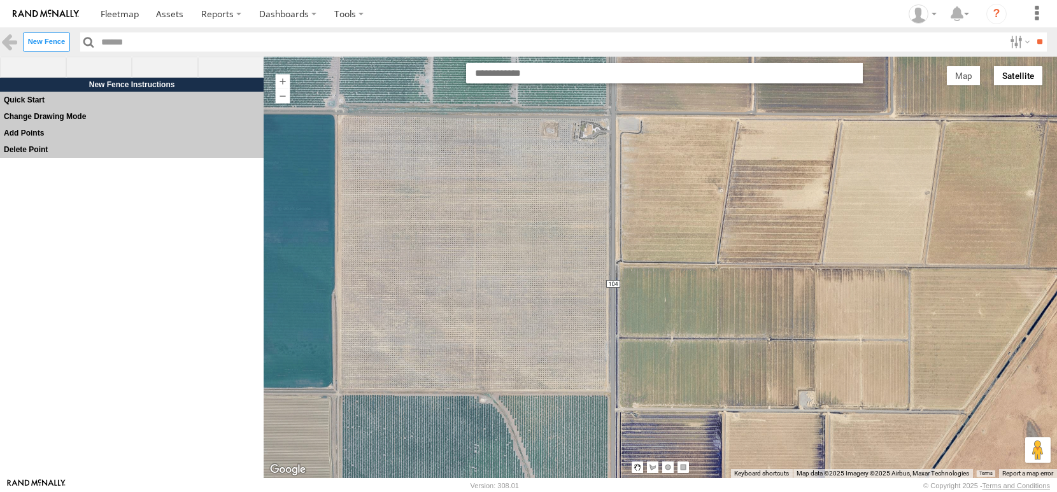
drag, startPoint x: 566, startPoint y: 429, endPoint x: 579, endPoint y: 386, distance: 44.7
click at [579, 386] on div at bounding box center [660, 268] width 793 height 422
click at [99, 76] on span at bounding box center [99, 68] width 66 height 22
click at [333, 108] on div at bounding box center [660, 267] width 793 height 415
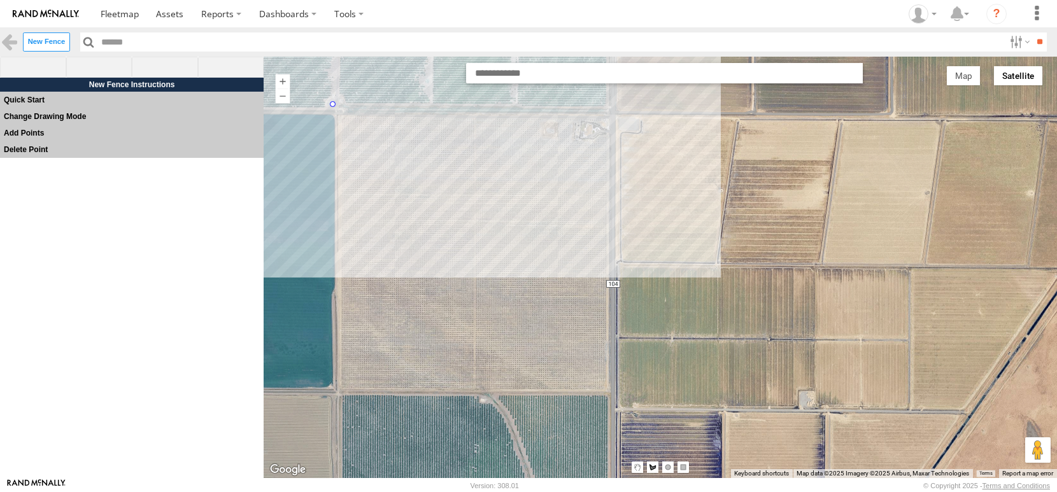
click at [637, 117] on div at bounding box center [660, 267] width 793 height 415
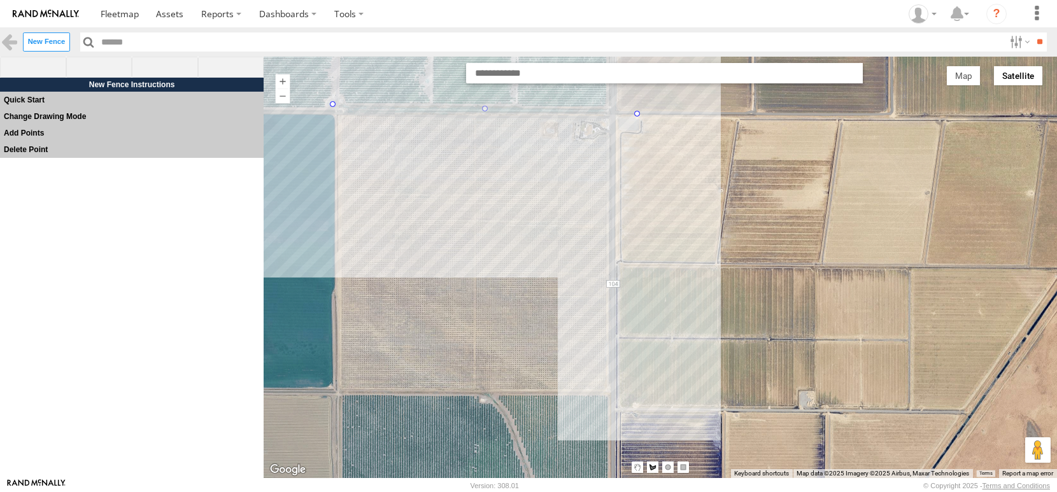
click at [626, 401] on div at bounding box center [660, 267] width 793 height 415
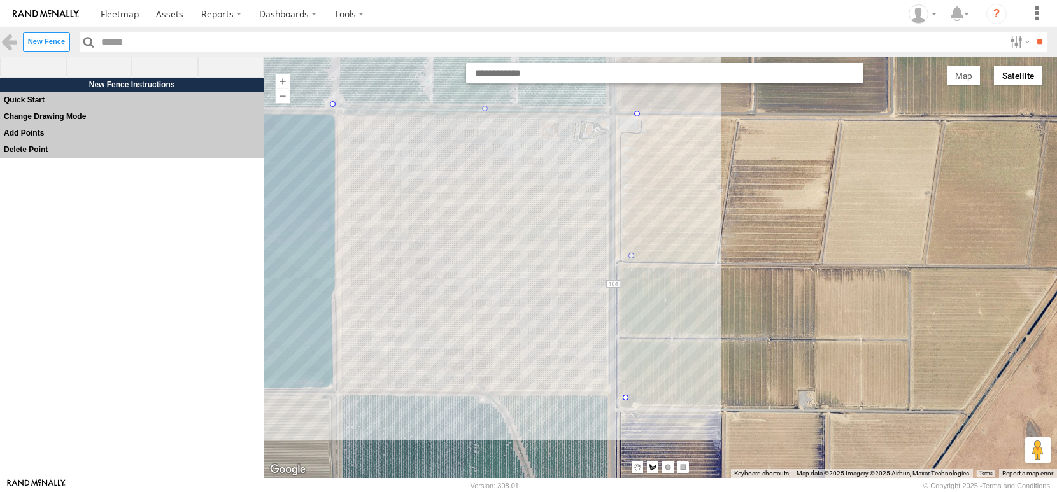
click at [333, 401] on div at bounding box center [660, 267] width 793 height 415
click at [332, 106] on div at bounding box center [660, 267] width 793 height 415
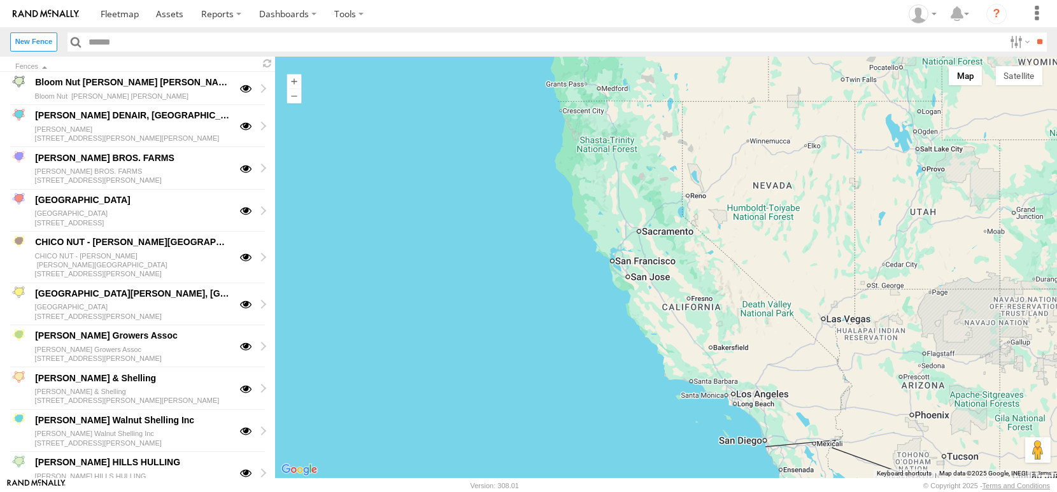
click at [0, 0] on label "Close" at bounding box center [0, 0] width 0 height 0
click at [25, 41] on label "New Fence" at bounding box center [33, 41] width 47 height 18
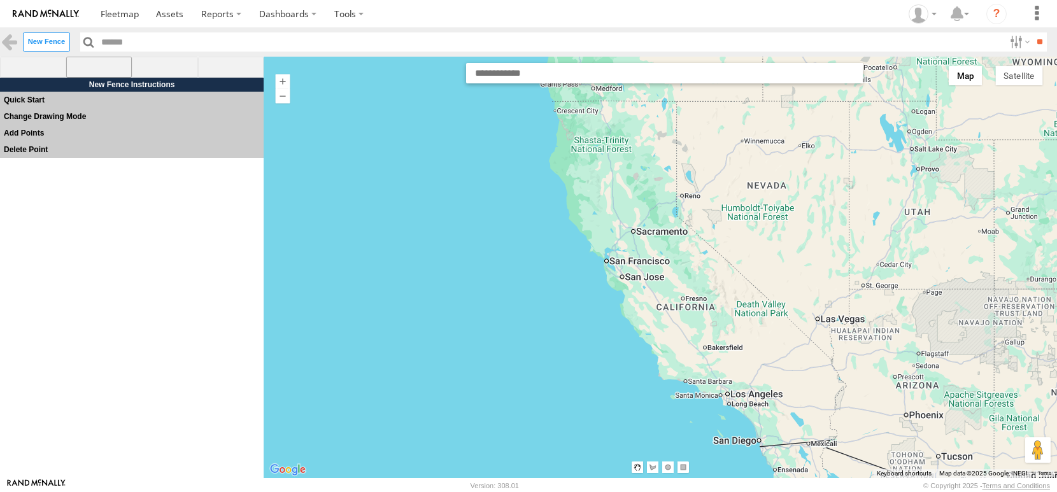
click at [93, 69] on span at bounding box center [99, 68] width 66 height 22
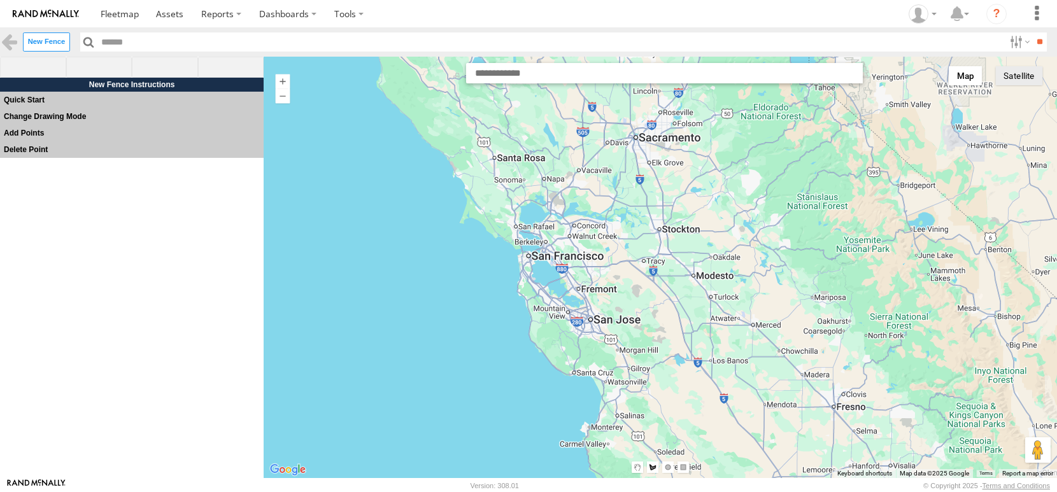
click at [1024, 84] on button "Satellite" at bounding box center [1018, 75] width 47 height 19
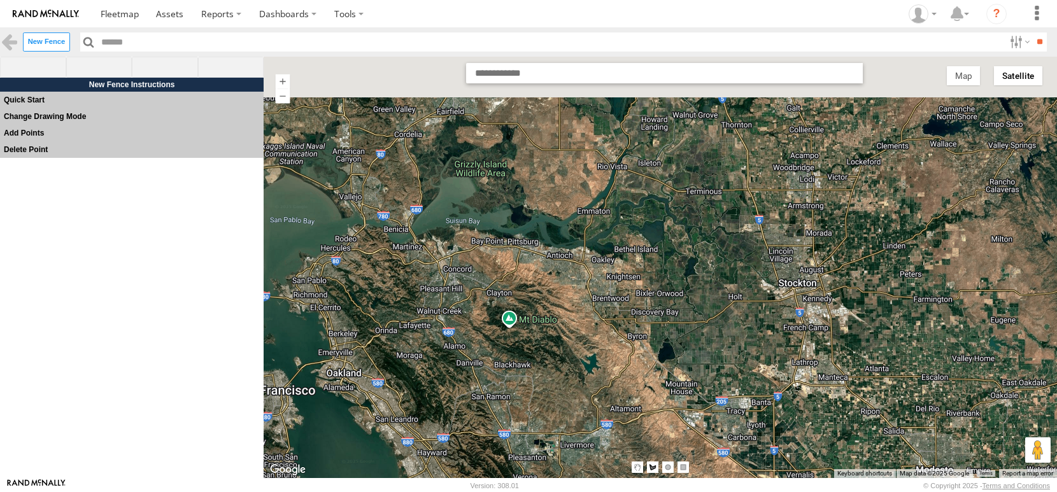
drag, startPoint x: 586, startPoint y: 159, endPoint x: 585, endPoint y: 327, distance: 168.1
click at [585, 327] on div at bounding box center [660, 267] width 793 height 415
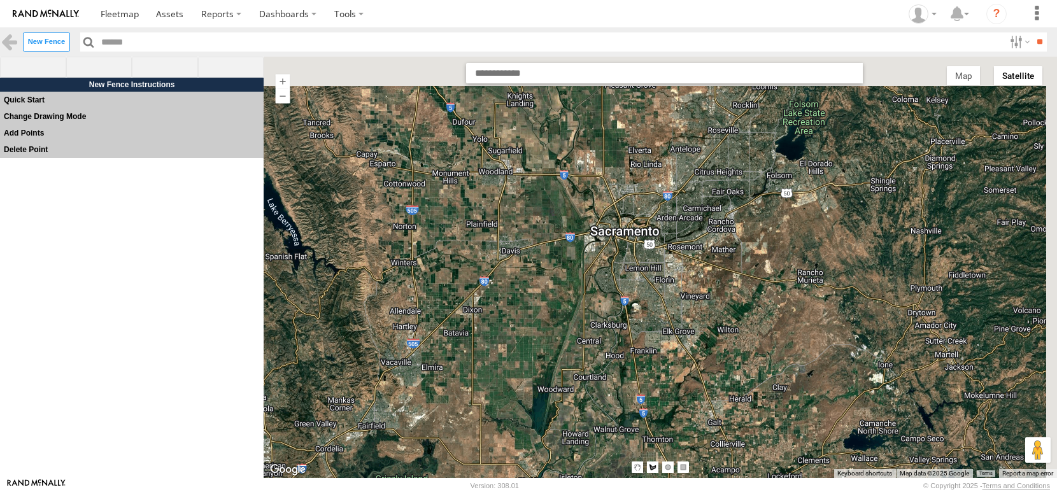
drag, startPoint x: 605, startPoint y: 141, endPoint x: 526, endPoint y: 343, distance: 216.1
click at [526, 343] on div at bounding box center [660, 267] width 793 height 415
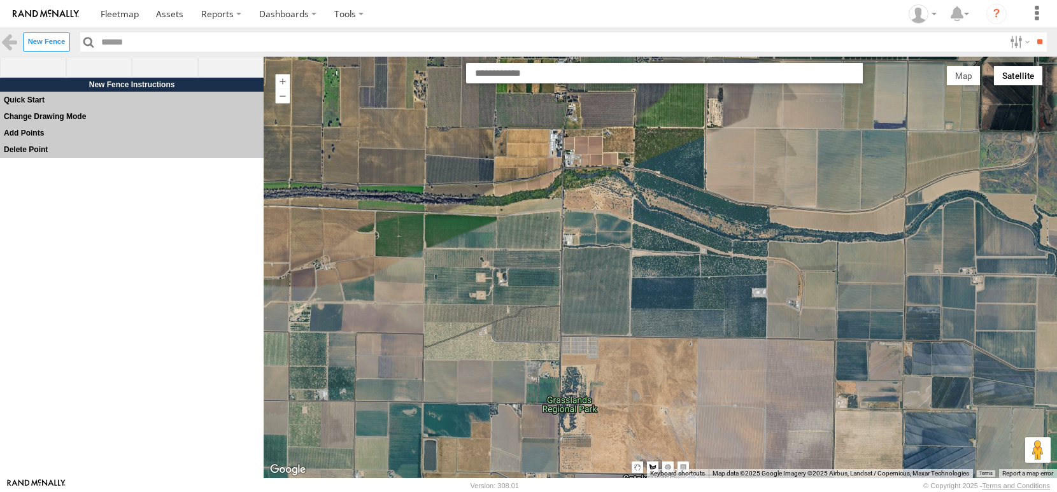
drag, startPoint x: 492, startPoint y: 357, endPoint x: 539, endPoint y: 188, distance: 174.4
click at [539, 188] on div at bounding box center [660, 267] width 793 height 415
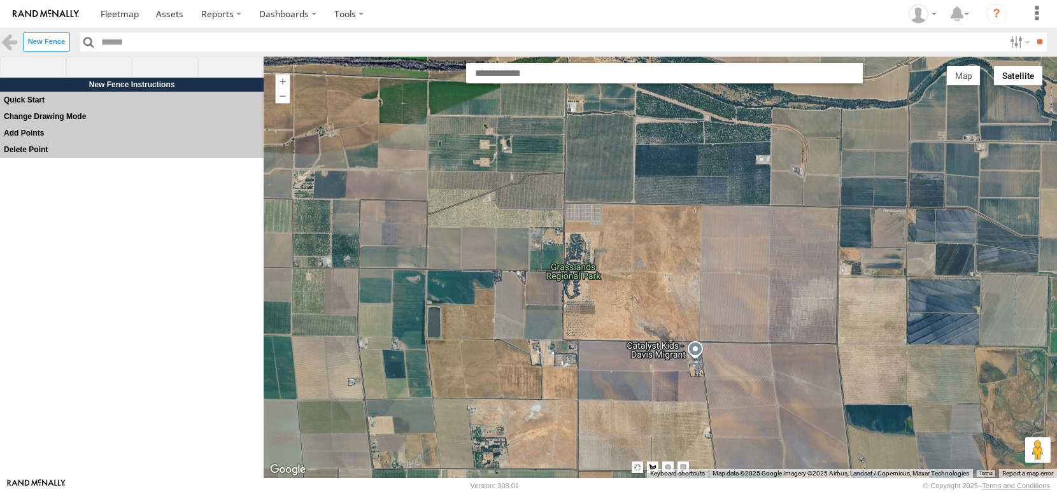
drag, startPoint x: 539, startPoint y: 272, endPoint x: 537, endPoint y: 133, distance: 138.8
click at [537, 139] on div at bounding box center [660, 267] width 793 height 415
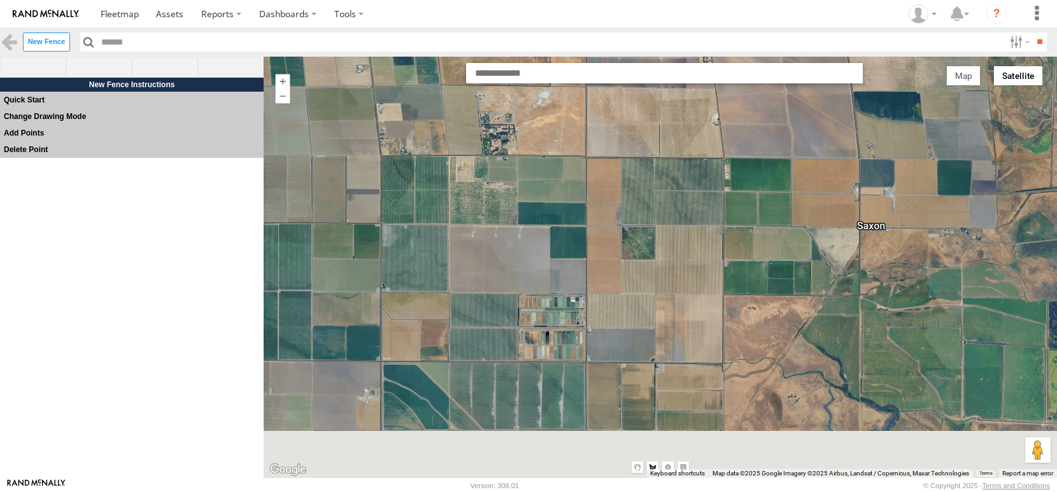
drag, startPoint x: 645, startPoint y: 395, endPoint x: 656, endPoint y: 218, distance: 177.4
click at [655, 220] on div at bounding box center [660, 267] width 793 height 415
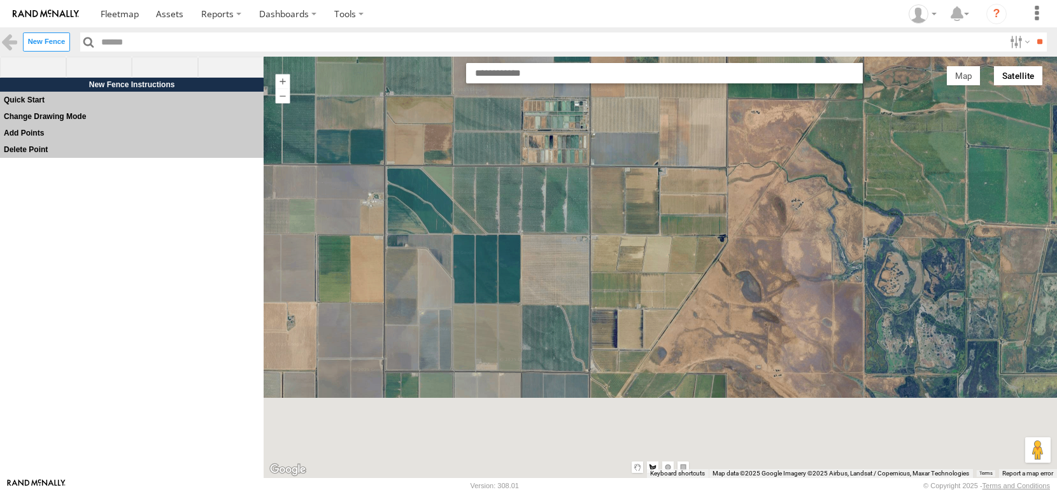
drag, startPoint x: 635, startPoint y: 350, endPoint x: 641, endPoint y: 225, distance: 125.0
click at [641, 225] on div at bounding box center [660, 267] width 793 height 415
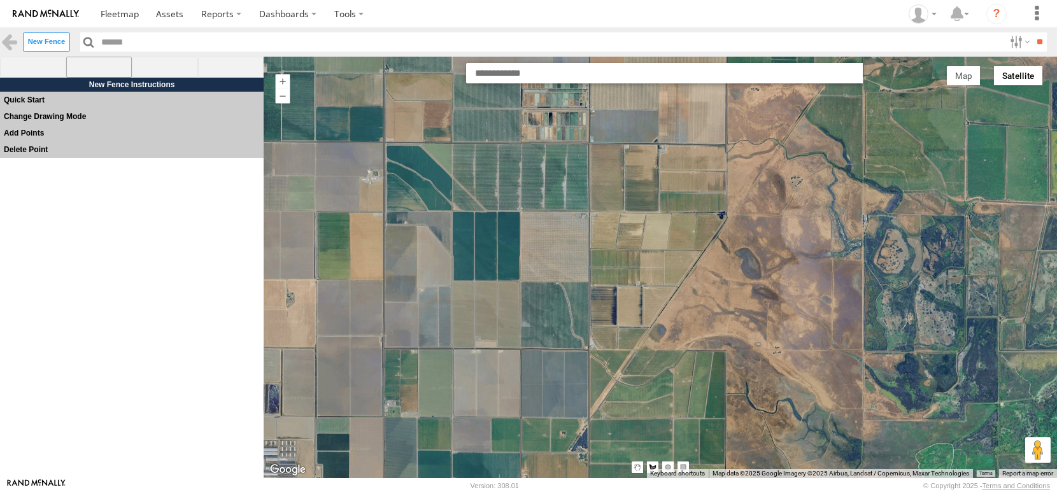
click at [97, 74] on span at bounding box center [99, 68] width 66 height 22
click at [520, 212] on div at bounding box center [660, 267] width 793 height 415
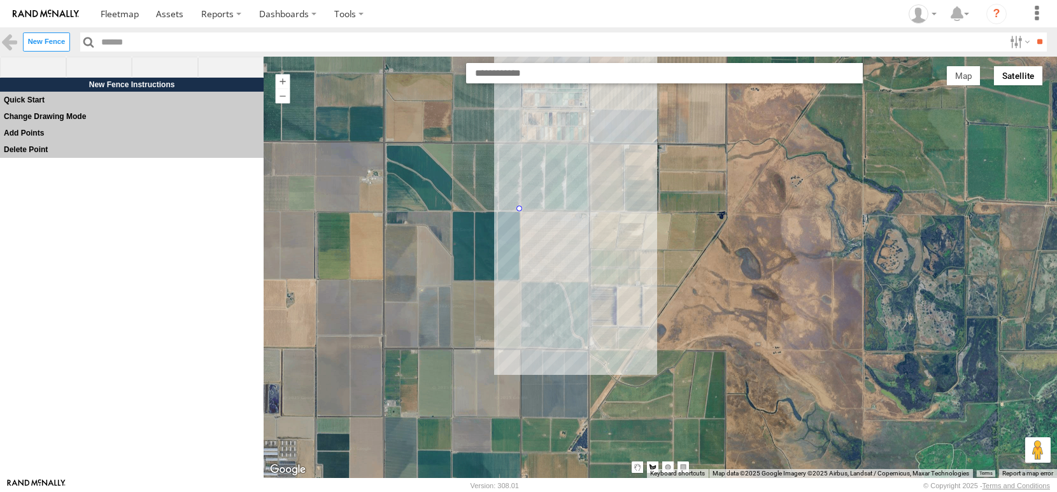
click at [593, 214] on div at bounding box center [660, 267] width 793 height 415
click at [591, 287] on div at bounding box center [660, 267] width 793 height 415
click at [517, 285] on div at bounding box center [660, 267] width 793 height 415
click at [518, 211] on div at bounding box center [660, 267] width 793 height 415
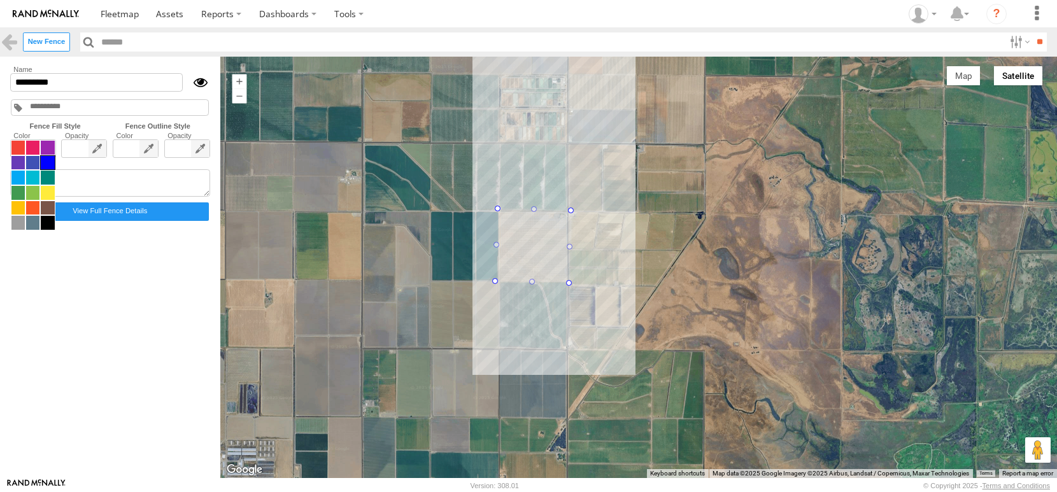
click at [35, 174] on span at bounding box center [33, 185] width 45 height 90
click at [24, 215] on span at bounding box center [17, 208] width 13 height 14
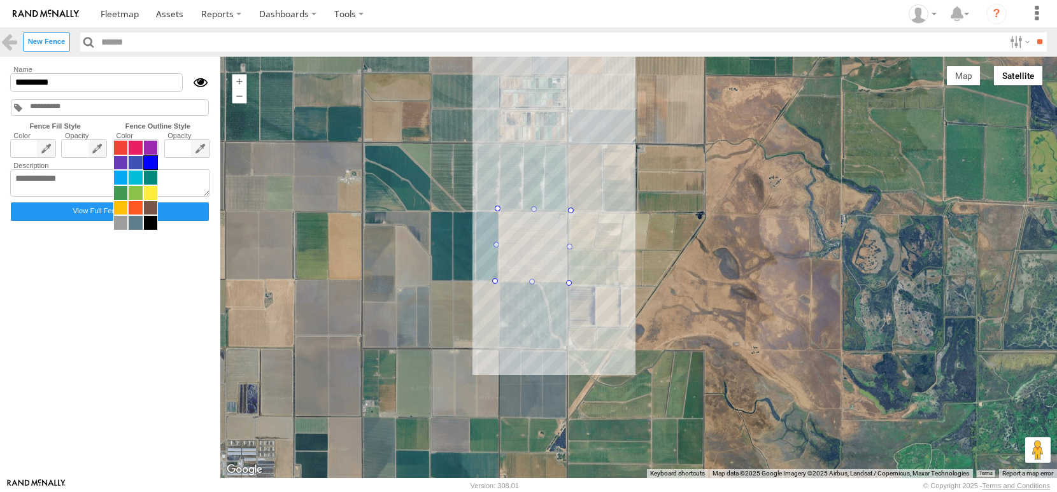
click at [158, 178] on span at bounding box center [135, 185] width 45 height 90
click at [157, 155] on span at bounding box center [150, 148] width 13 height 14
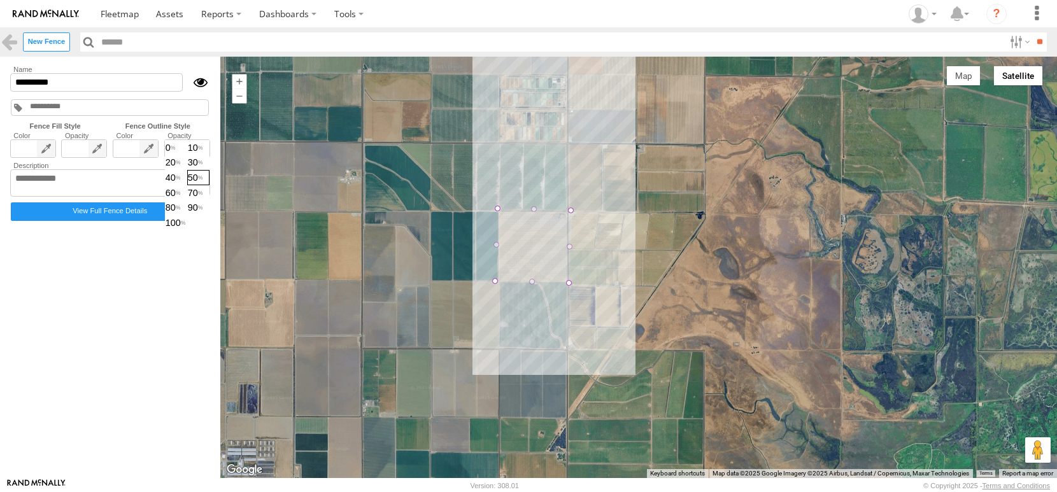
click at [209, 173] on span "0 10 20 30 40 50 60 70 80 90 100" at bounding box center [187, 185] width 45 height 90
click at [209, 215] on span "90" at bounding box center [198, 208] width 21 height 14
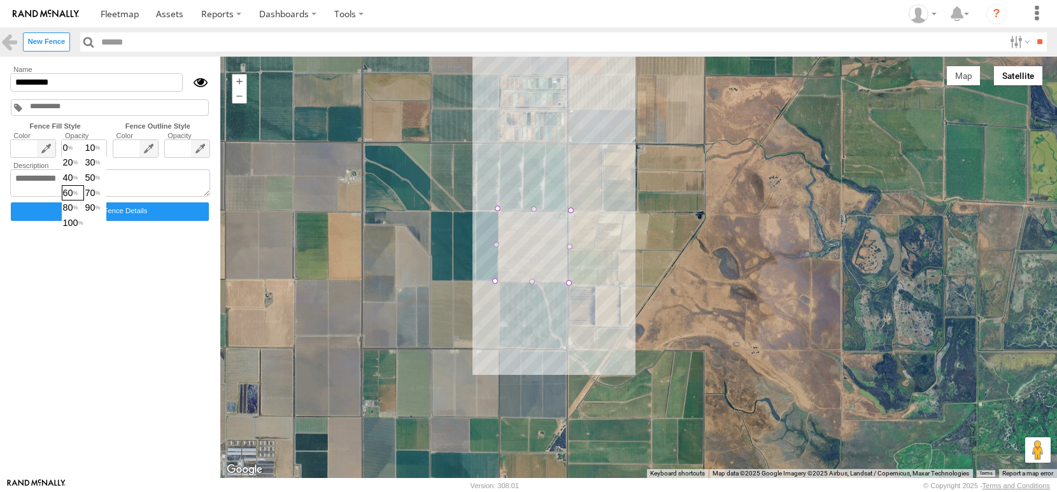
click at [90, 171] on span "0 10 20 30 40 50 60 70 80 90 100" at bounding box center [84, 185] width 45 height 90
click at [106, 170] on span "30" at bounding box center [95, 163] width 21 height 14
click at [83, 170] on span "20" at bounding box center [72, 163] width 21 height 14
click at [41, 92] on input "*********" at bounding box center [96, 82] width 173 height 18
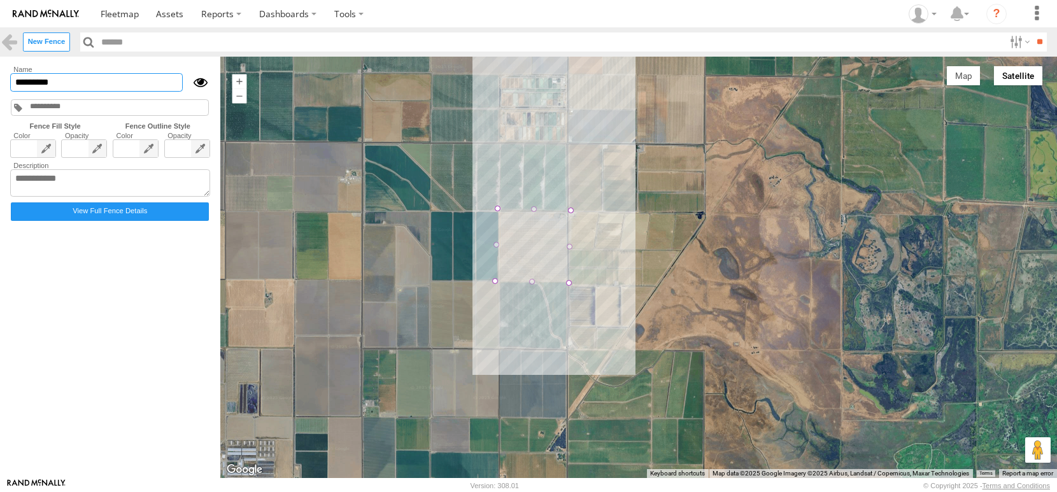
click at [41, 92] on input "*********" at bounding box center [96, 82] width 173 height 18
type input "*"
click at [82, 92] on input "**********" at bounding box center [96, 82] width 173 height 18
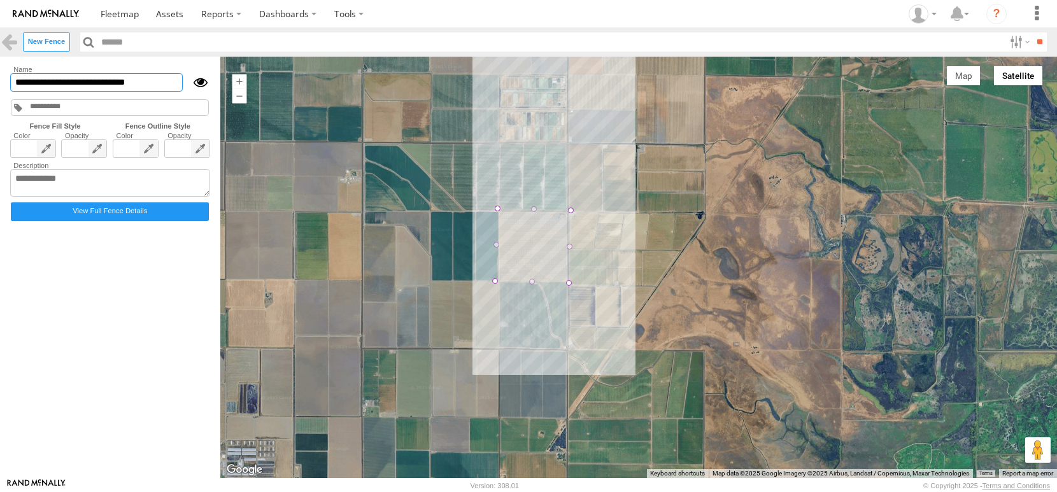
type input "**********"
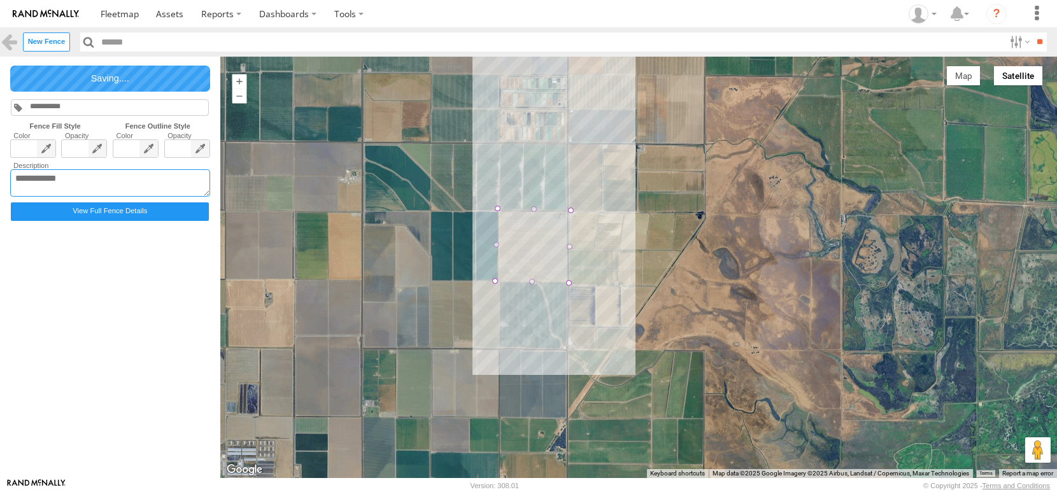
click at [39, 197] on textarea at bounding box center [110, 183] width 200 height 28
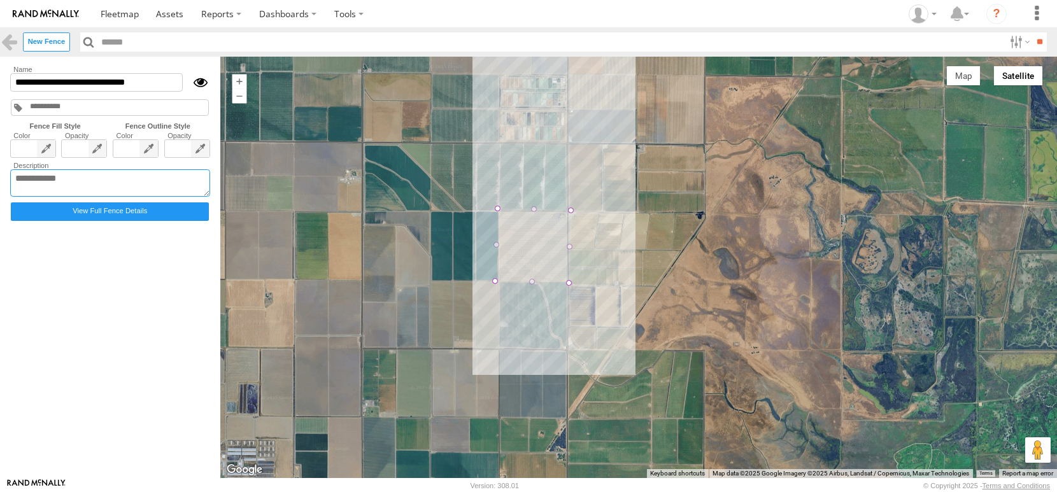
paste textarea "**********"
type textarea "**********"
click at [116, 221] on label "View Full Fence Details" at bounding box center [110, 211] width 198 height 18
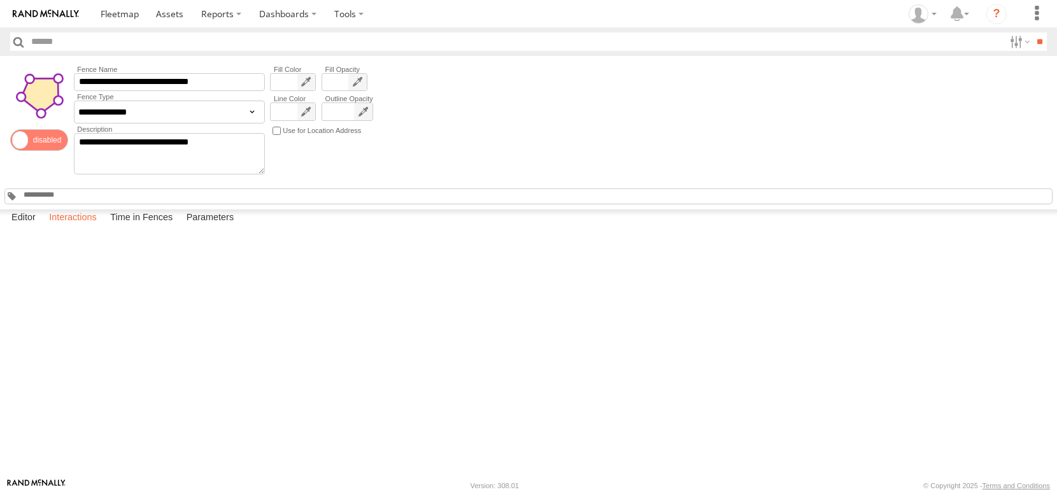
click at [103, 227] on label "Interactions" at bounding box center [73, 218] width 60 height 18
click at [0, 0] on link "View Full Report" at bounding box center [0, 0] width 0 height 0
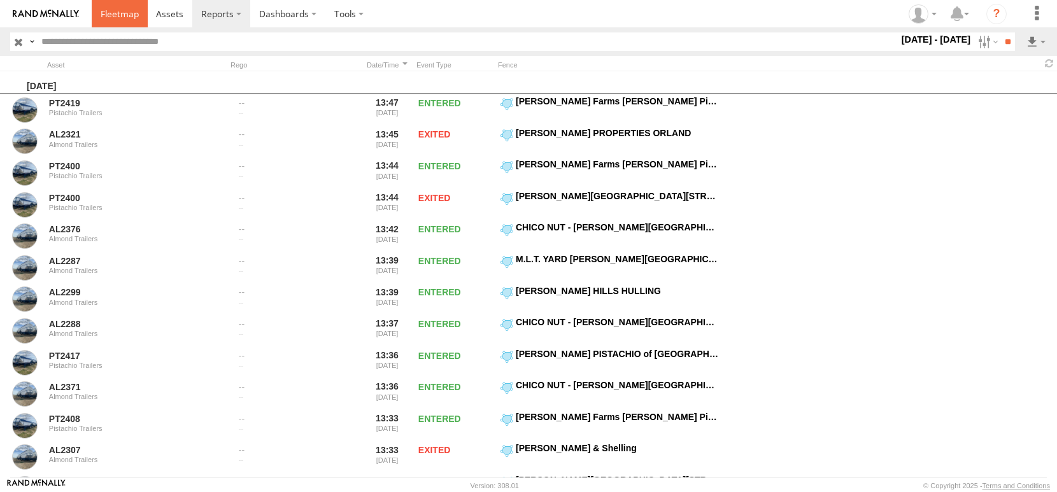
click at [139, 20] on span at bounding box center [120, 14] width 38 height 12
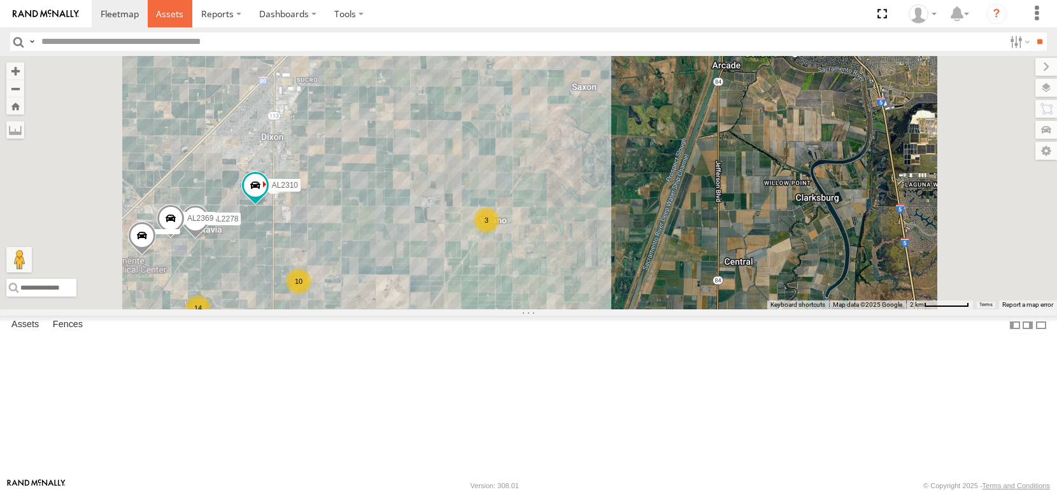
click at [183, 14] on span at bounding box center [169, 14] width 27 height 12
